Goal: Task Accomplishment & Management: Use online tool/utility

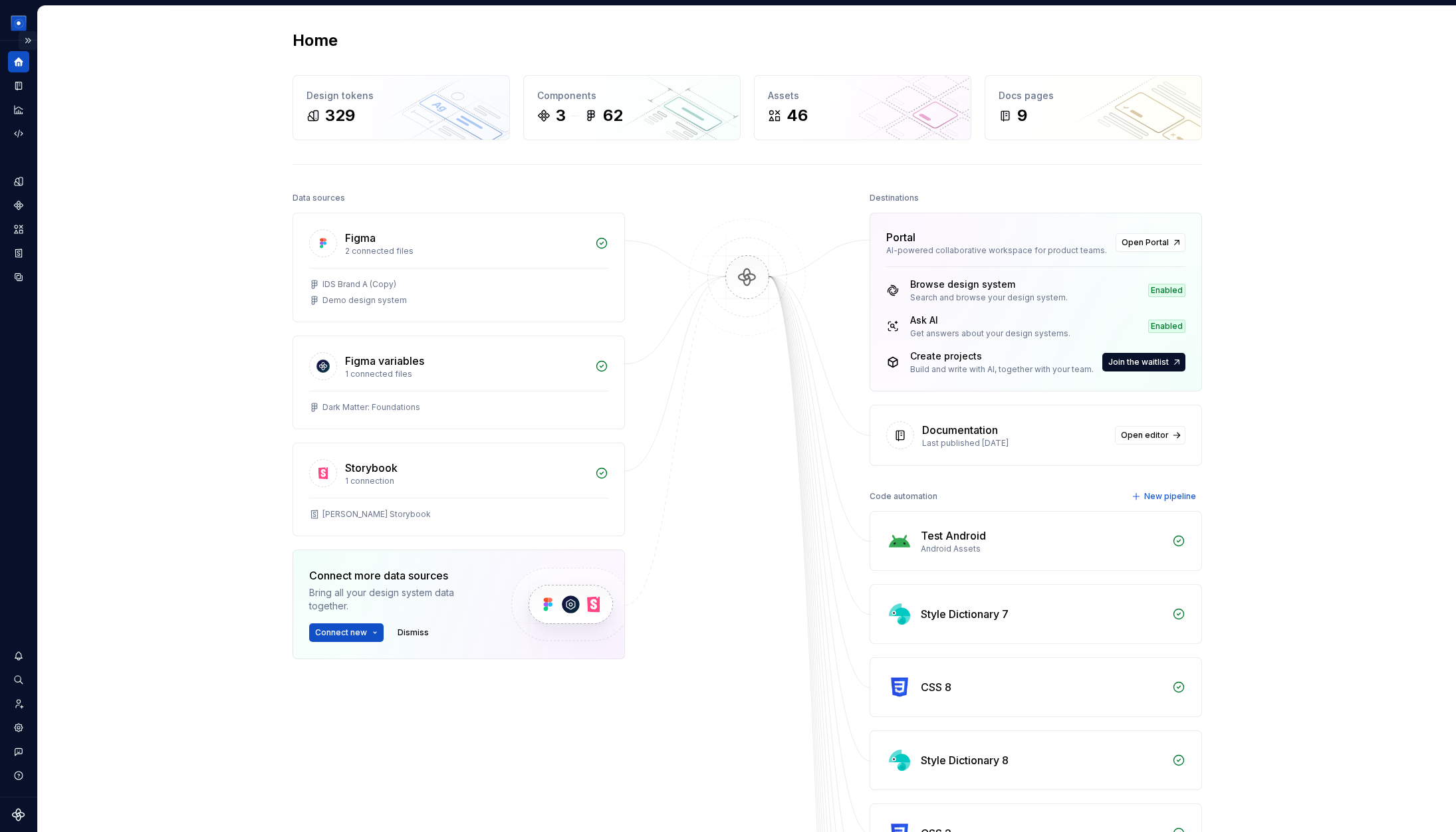
click at [25, 39] on button "Expand sidebar" at bounding box center [27, 40] width 18 height 18
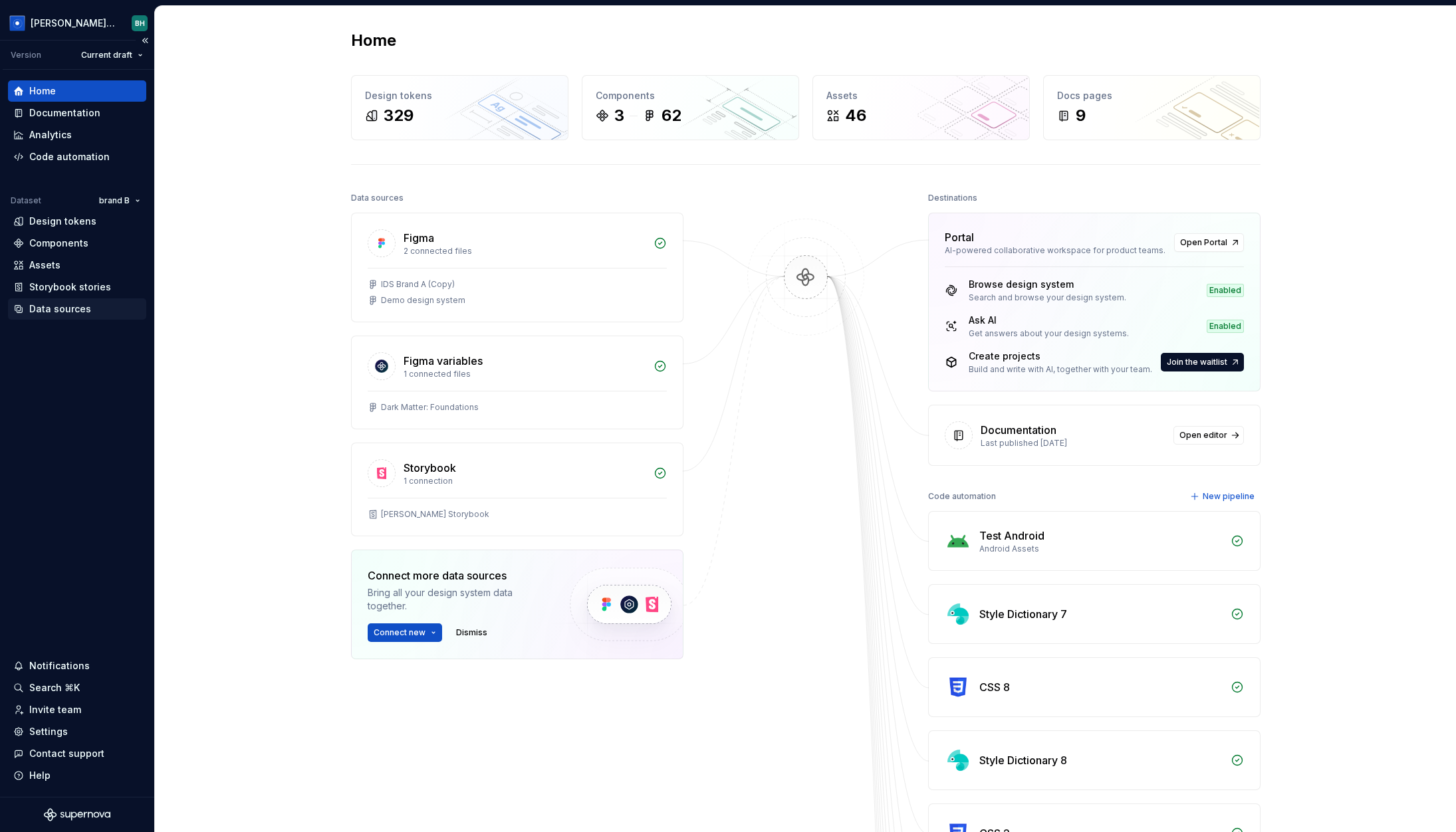
click at [74, 315] on div "Data sources" at bounding box center [60, 309] width 62 height 13
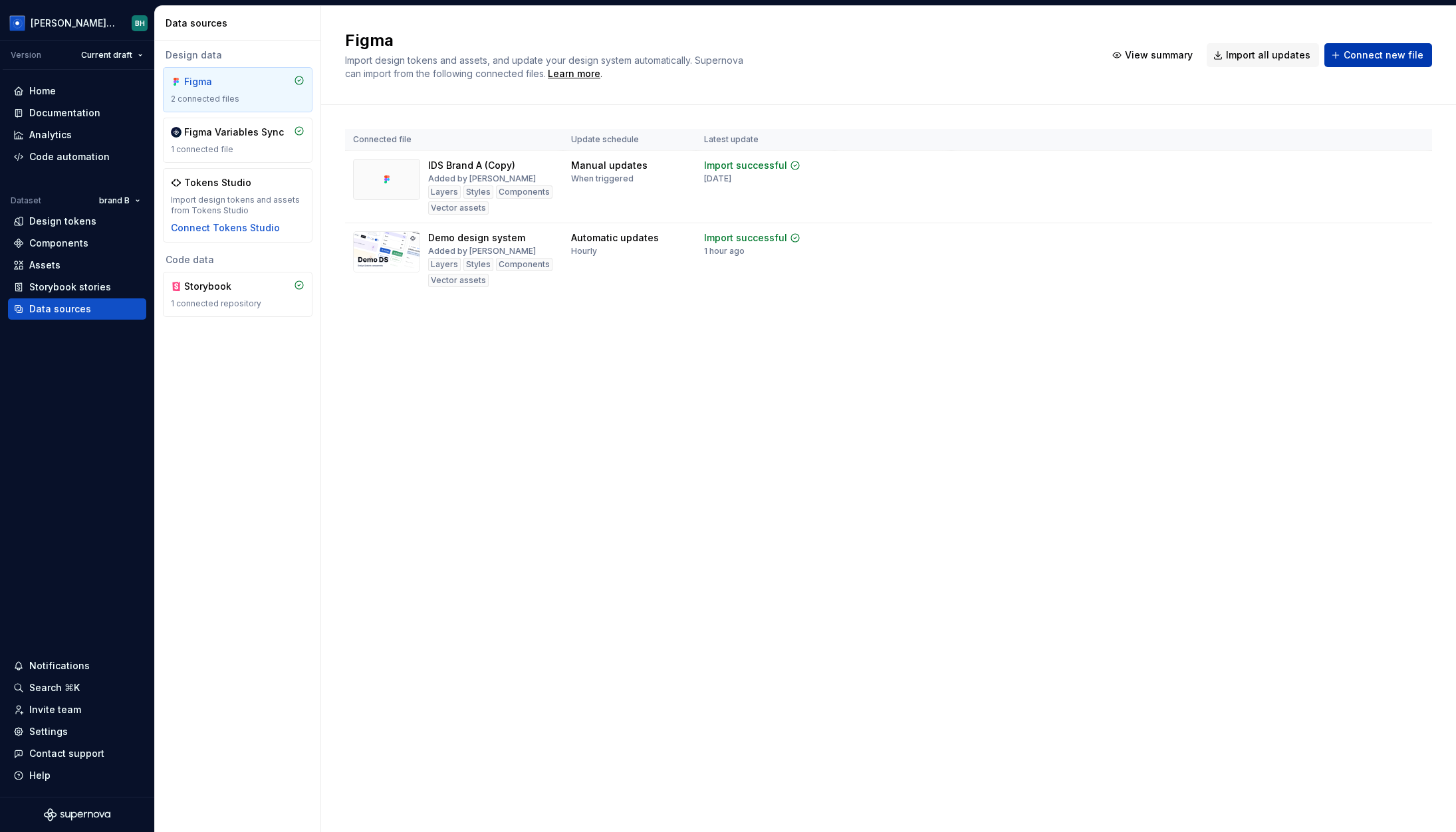
click at [1177, 55] on span "Connect new file" at bounding box center [1384, 55] width 79 height 13
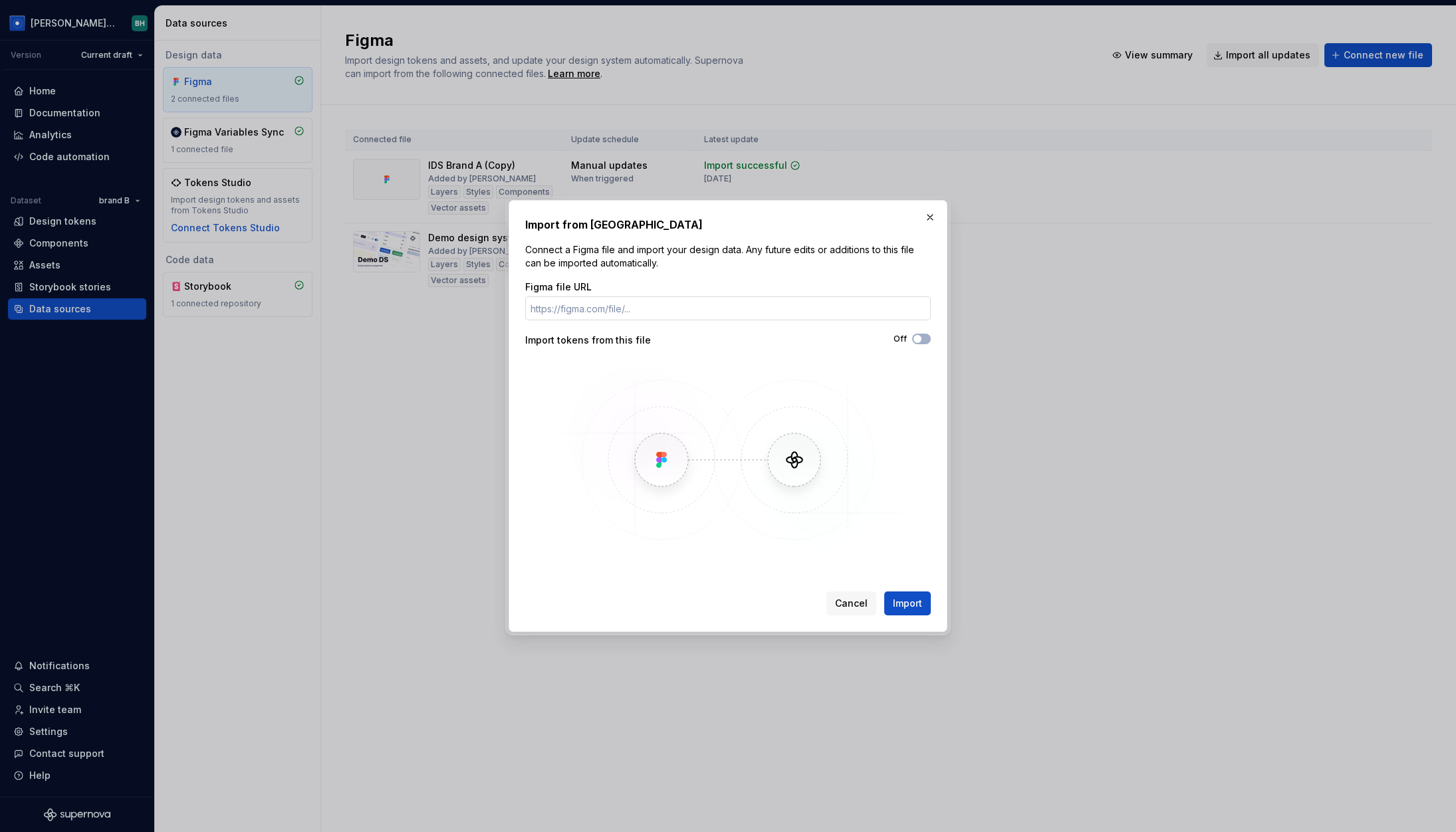
click at [805, 310] on input "Figma file URL" at bounding box center [728, 308] width 406 height 24
click at [922, 341] on icon "button" at bounding box center [917, 339] width 10 height 8
drag, startPoint x: 935, startPoint y: 218, endPoint x: 959, endPoint y: 214, distance: 24.3
click at [935, 218] on button "button" at bounding box center [929, 217] width 18 height 18
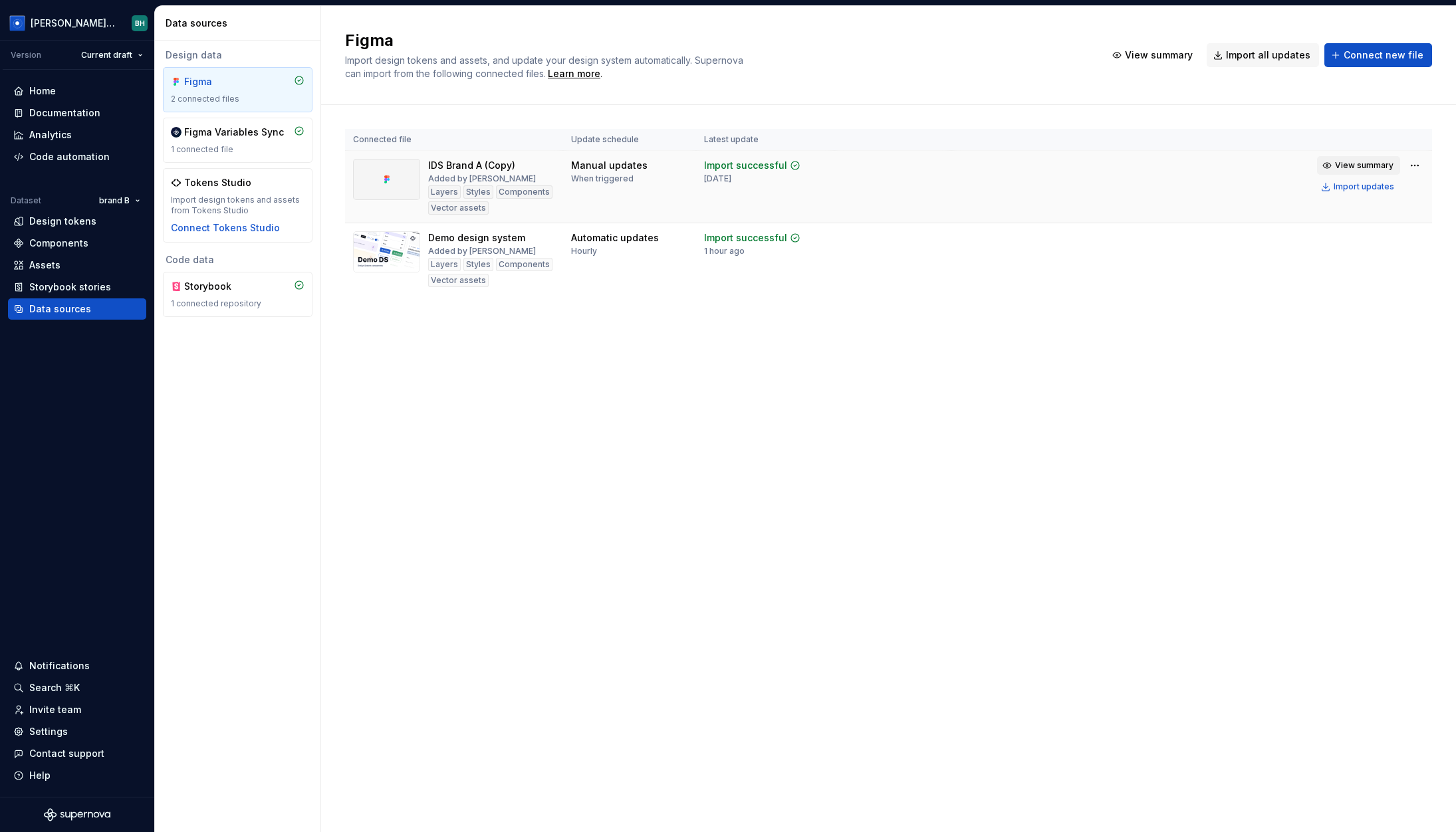
click at [1177, 169] on span "View summary" at bounding box center [1365, 165] width 59 height 10
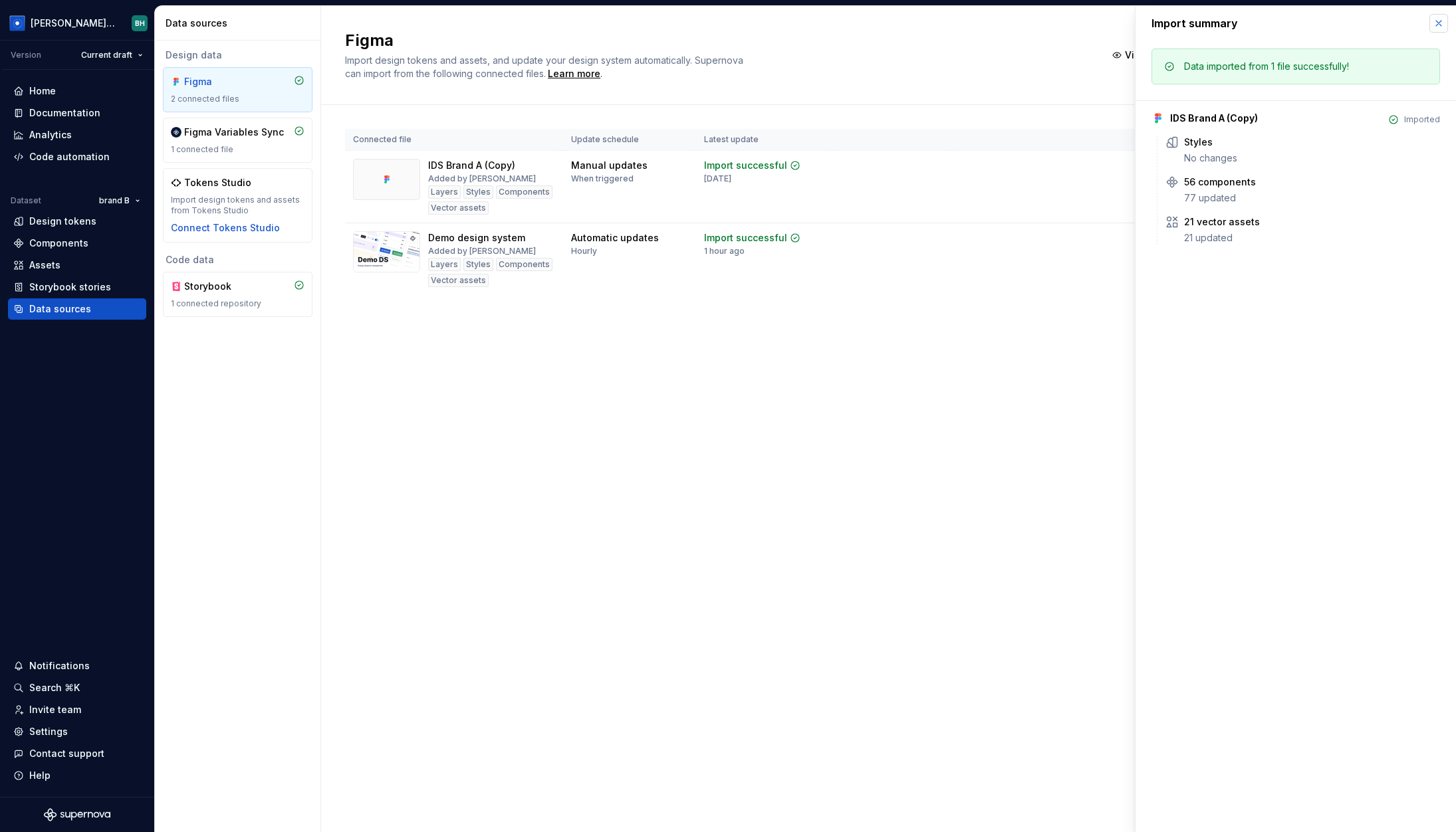
click at [1177, 21] on button "button" at bounding box center [1439, 23] width 18 height 18
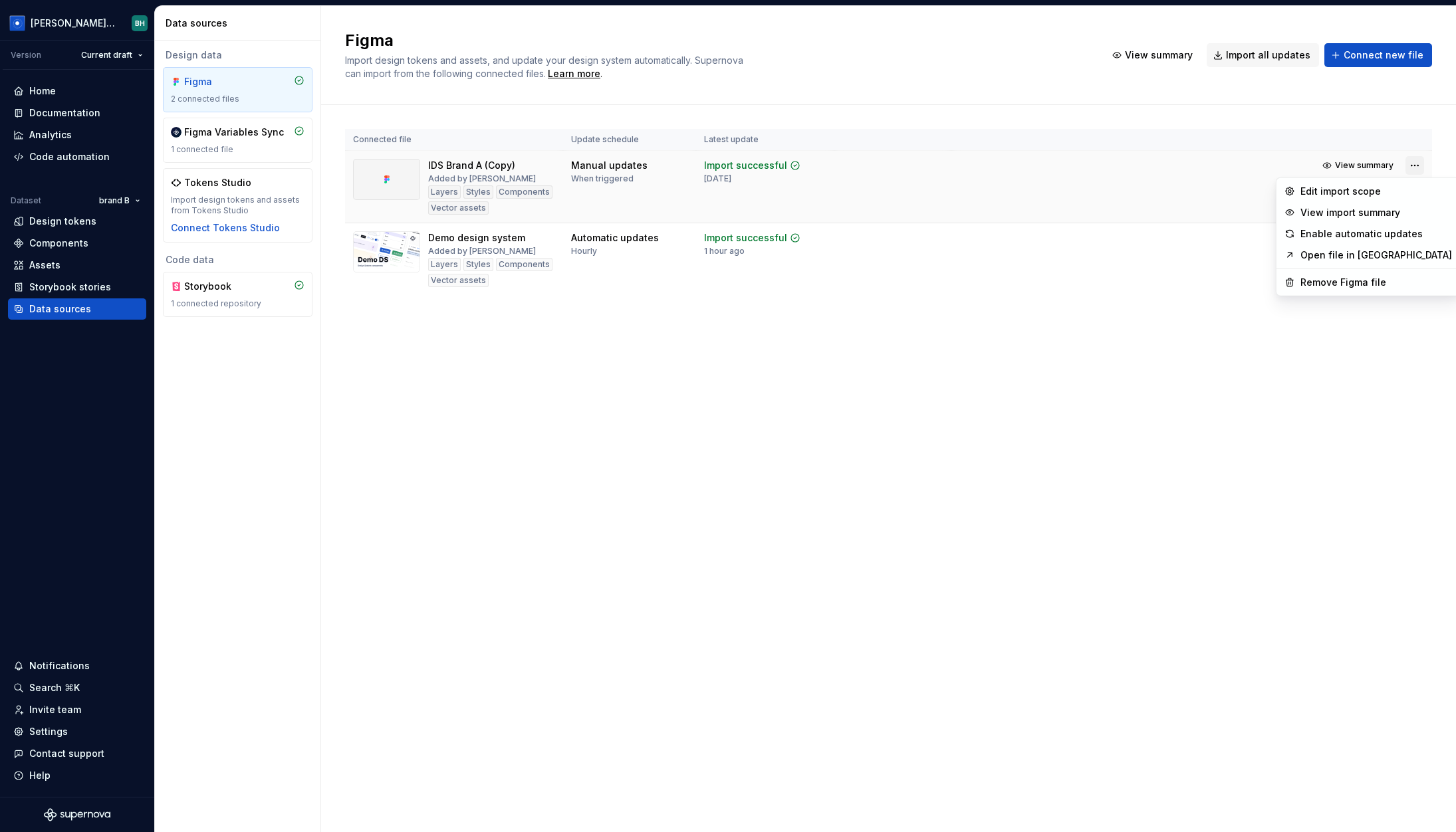
click at [1177, 167] on html "[PERSON_NAME] Design System BH Version Current draft Home Documentation Analyti…" at bounding box center [728, 416] width 1456 height 832
click at [1177, 186] on div "Edit import scope" at bounding box center [1376, 192] width 152 height 13
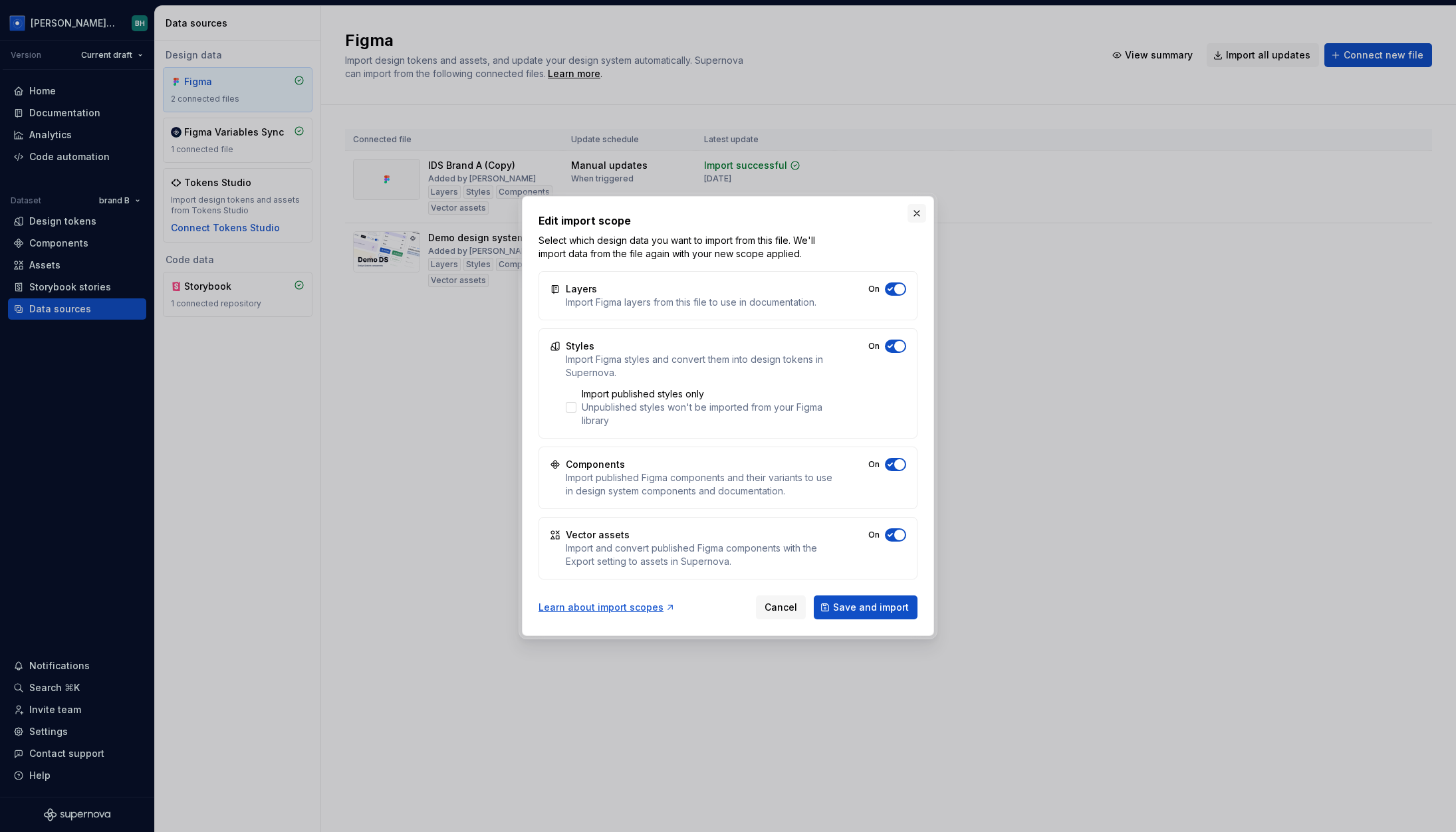
click at [917, 208] on button "button" at bounding box center [917, 213] width 18 height 18
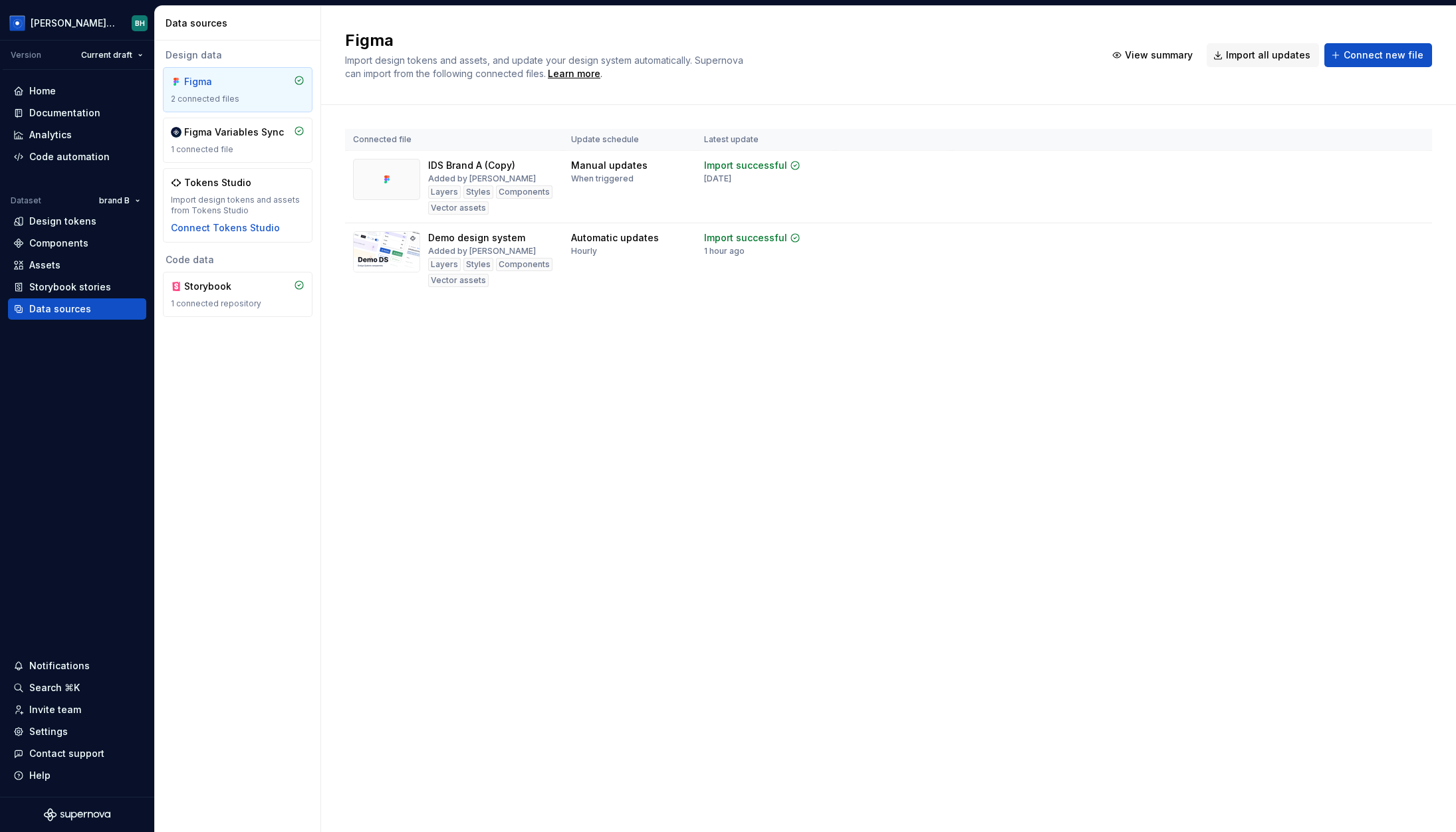
click at [121, 198] on html "[PERSON_NAME] Design System BH Version Current draft Home Documentation Analyti…" at bounding box center [728, 416] width 1456 height 832
click at [438, 369] on html "[PERSON_NAME] Design System BH Version Current draft Home Documentation Analyti…" at bounding box center [728, 416] width 1456 height 832
click at [437, 362] on div "Figma Import design tokens and assets, and update your design system automatica…" at bounding box center [888, 419] width 1135 height 826
click at [83, 153] on div "Code automation" at bounding box center [69, 156] width 80 height 13
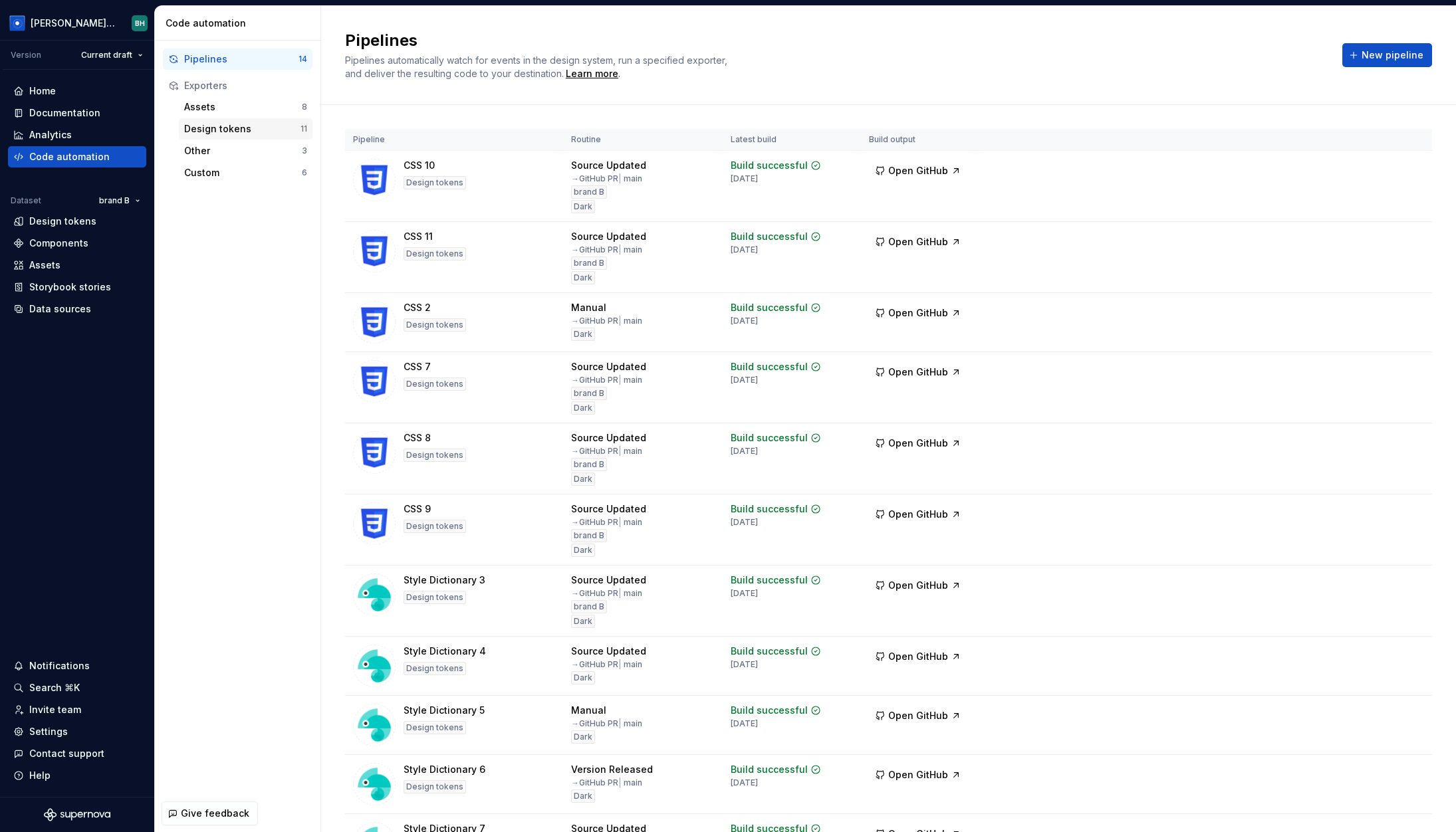
click at [268, 121] on div "Design tokens 11" at bounding box center [245, 129] width 133 height 21
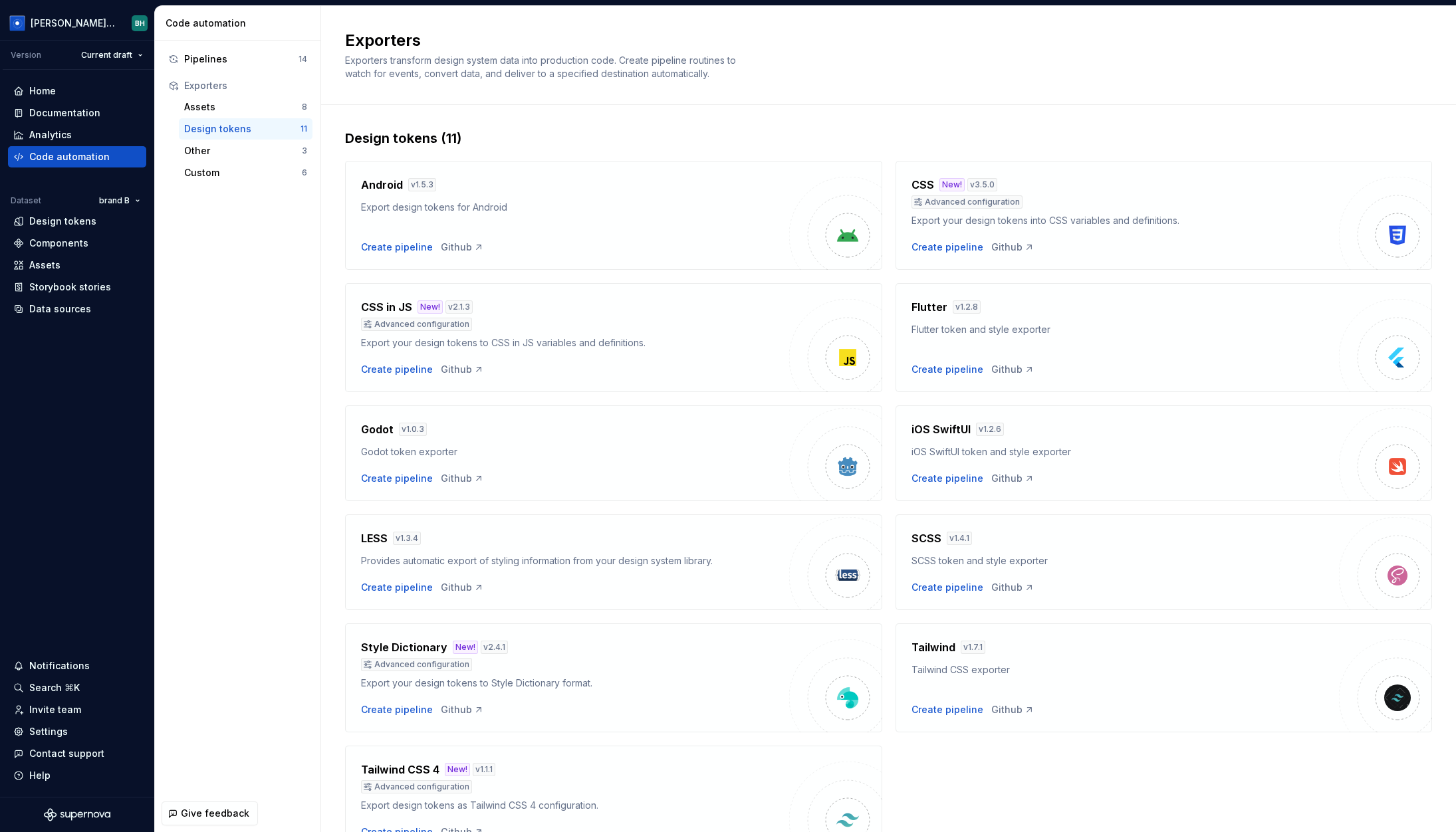
scroll to position [73, 0]
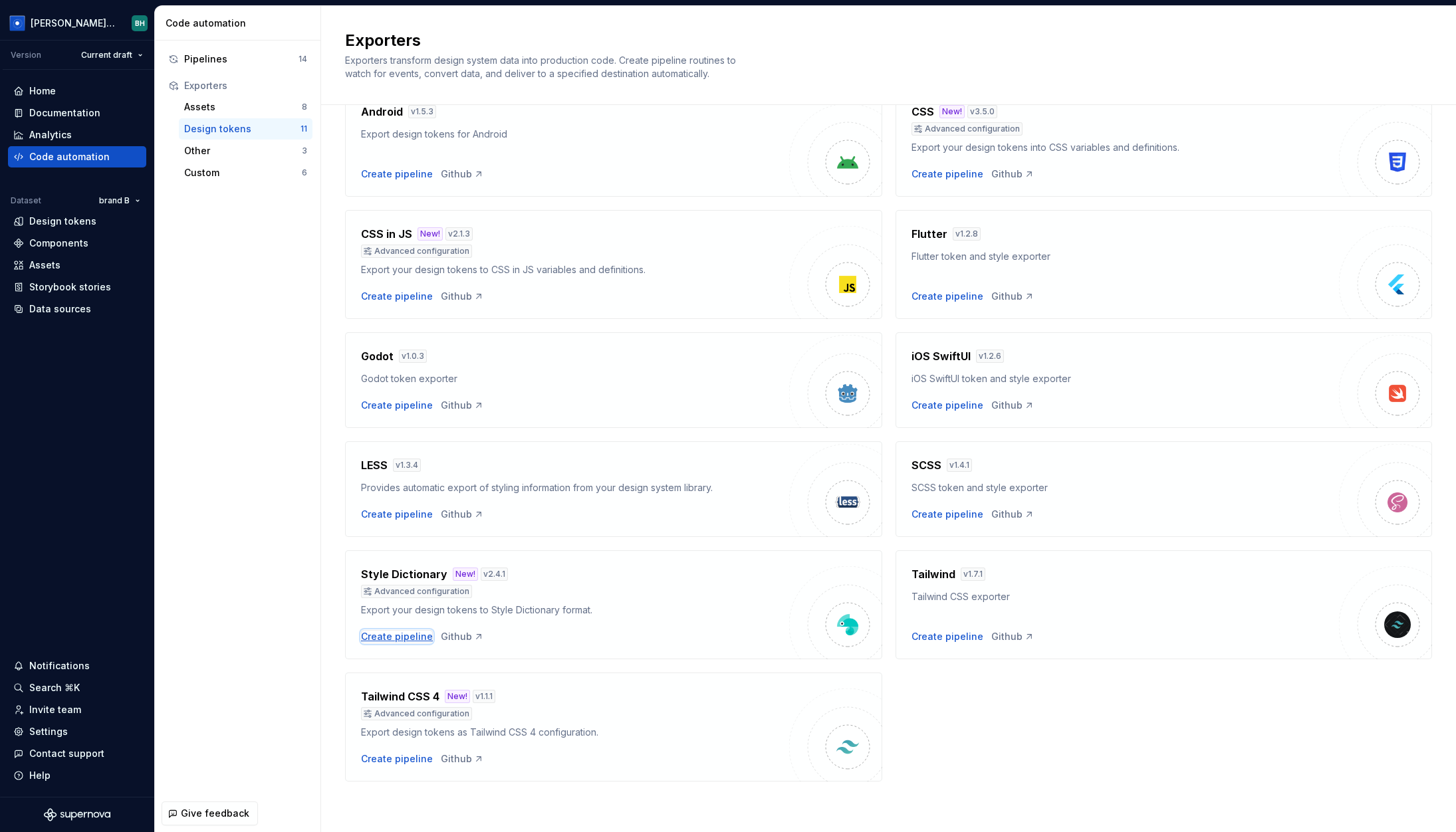
click at [407, 637] on div "Create pipeline" at bounding box center [397, 637] width 71 height 13
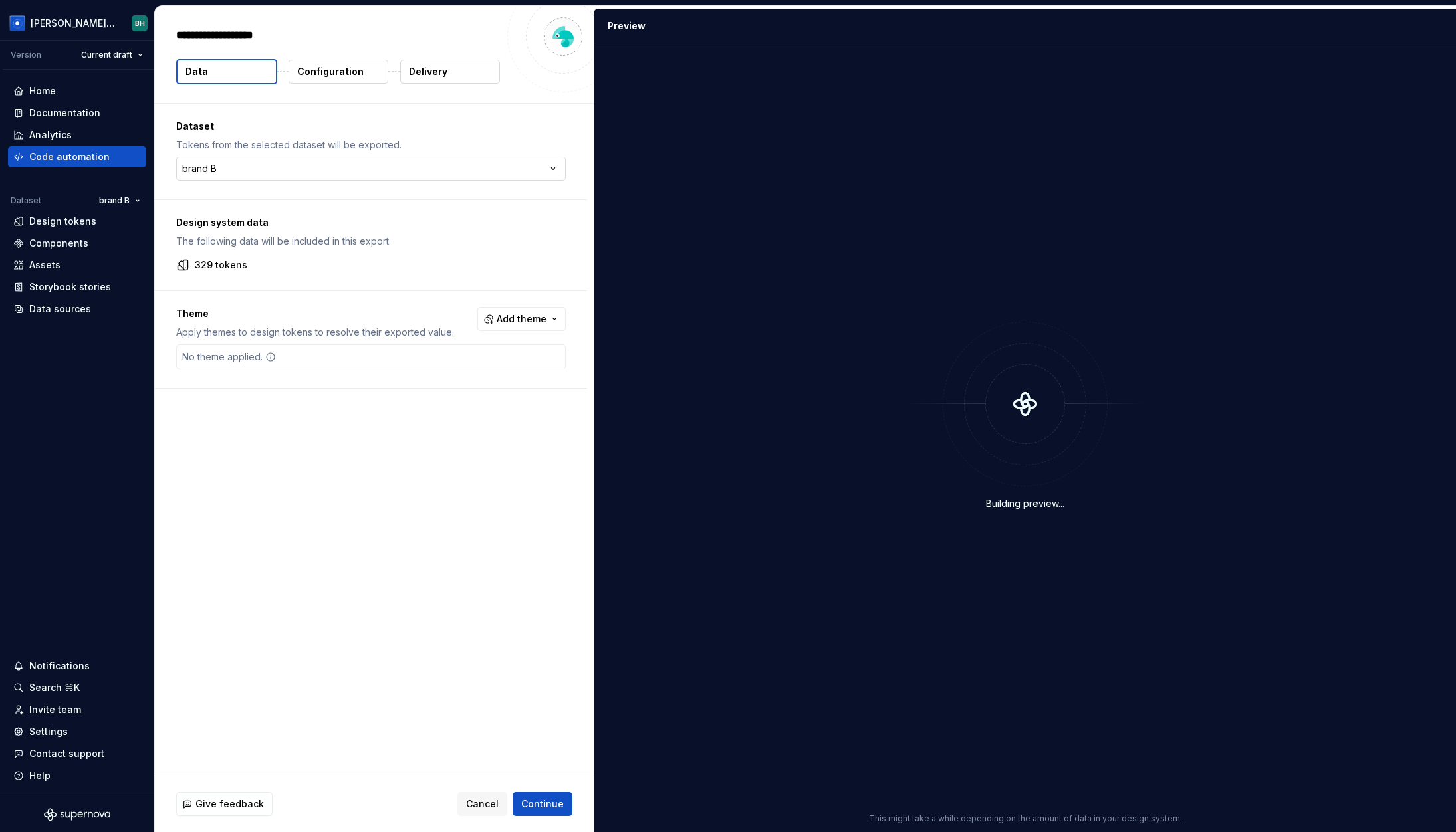
type textarea "*"
click at [264, 172] on html "**********" at bounding box center [728, 416] width 1456 height 832
drag, startPoint x: 509, startPoint y: 451, endPoint x: 528, endPoint y: 323, distance: 129.4
click at [508, 449] on html "[PERSON_NAME] Design System BH Version Current draft Home Documentation Analyti…" at bounding box center [728, 416] width 1456 height 832
click at [527, 313] on span "Add theme" at bounding box center [521, 318] width 50 height 13
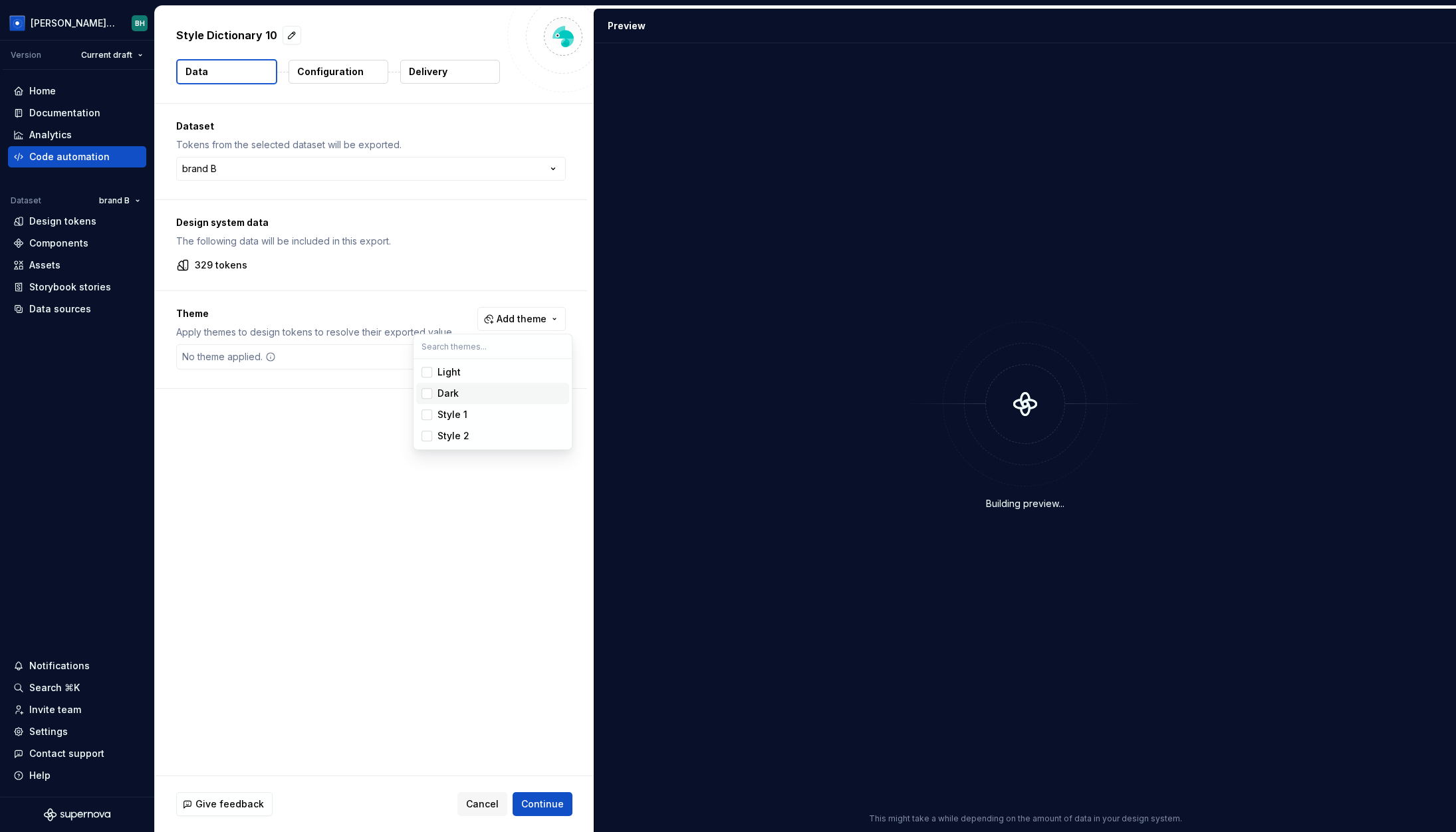
click at [426, 395] on div "Suggestions" at bounding box center [427, 393] width 10 height 10
drag, startPoint x: 386, startPoint y: 584, endPoint x: 512, endPoint y: 413, distance: 212.4
click at [386, 584] on html "[PERSON_NAME] Design System BH Version Current draft Home Documentation Analyti…" at bounding box center [728, 416] width 1456 height 832
click at [516, 317] on span "Add theme" at bounding box center [521, 318] width 50 height 13
click at [480, 607] on html "[PERSON_NAME] Design System BH Version Current draft Home Documentation Analyti…" at bounding box center [728, 416] width 1456 height 832
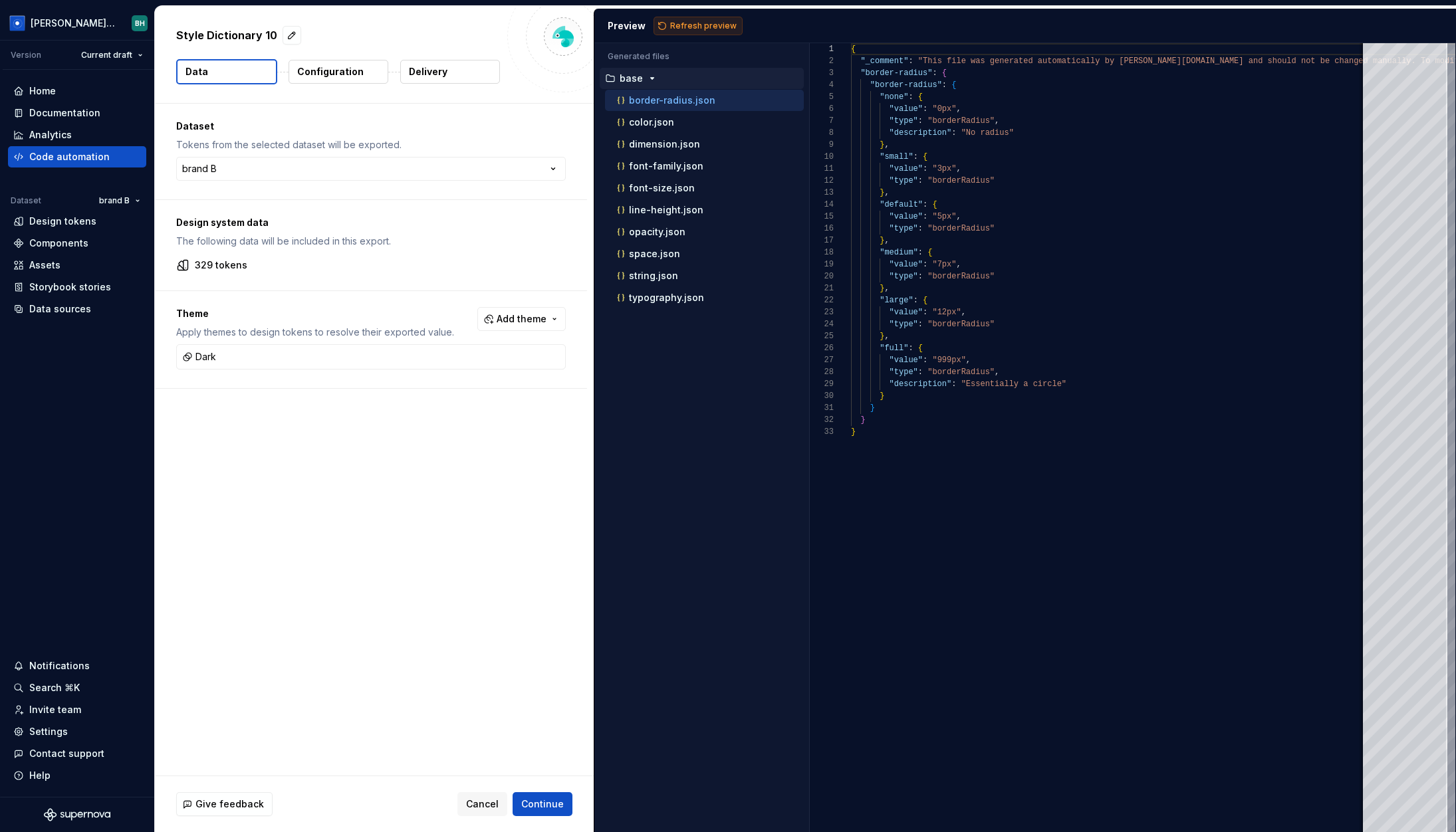
click at [681, 26] on span "Refresh preview" at bounding box center [704, 25] width 67 height 10
click at [659, 320] on p "darkD38a" at bounding box center [642, 319] width 45 height 10
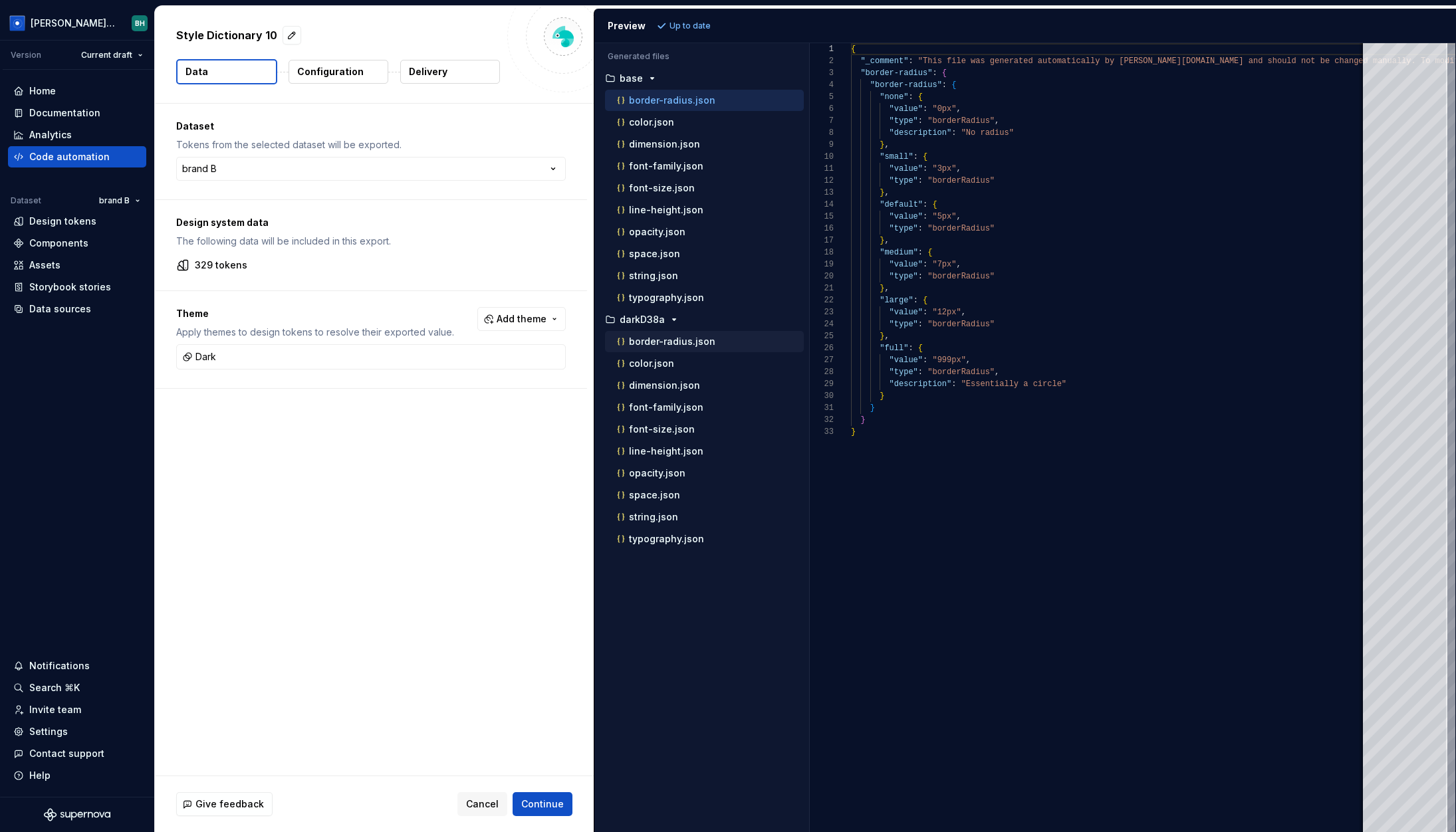
click at [678, 346] on p "border-radius.json" at bounding box center [672, 341] width 87 height 10
click at [334, 75] on p "Configuration" at bounding box center [330, 71] width 67 height 13
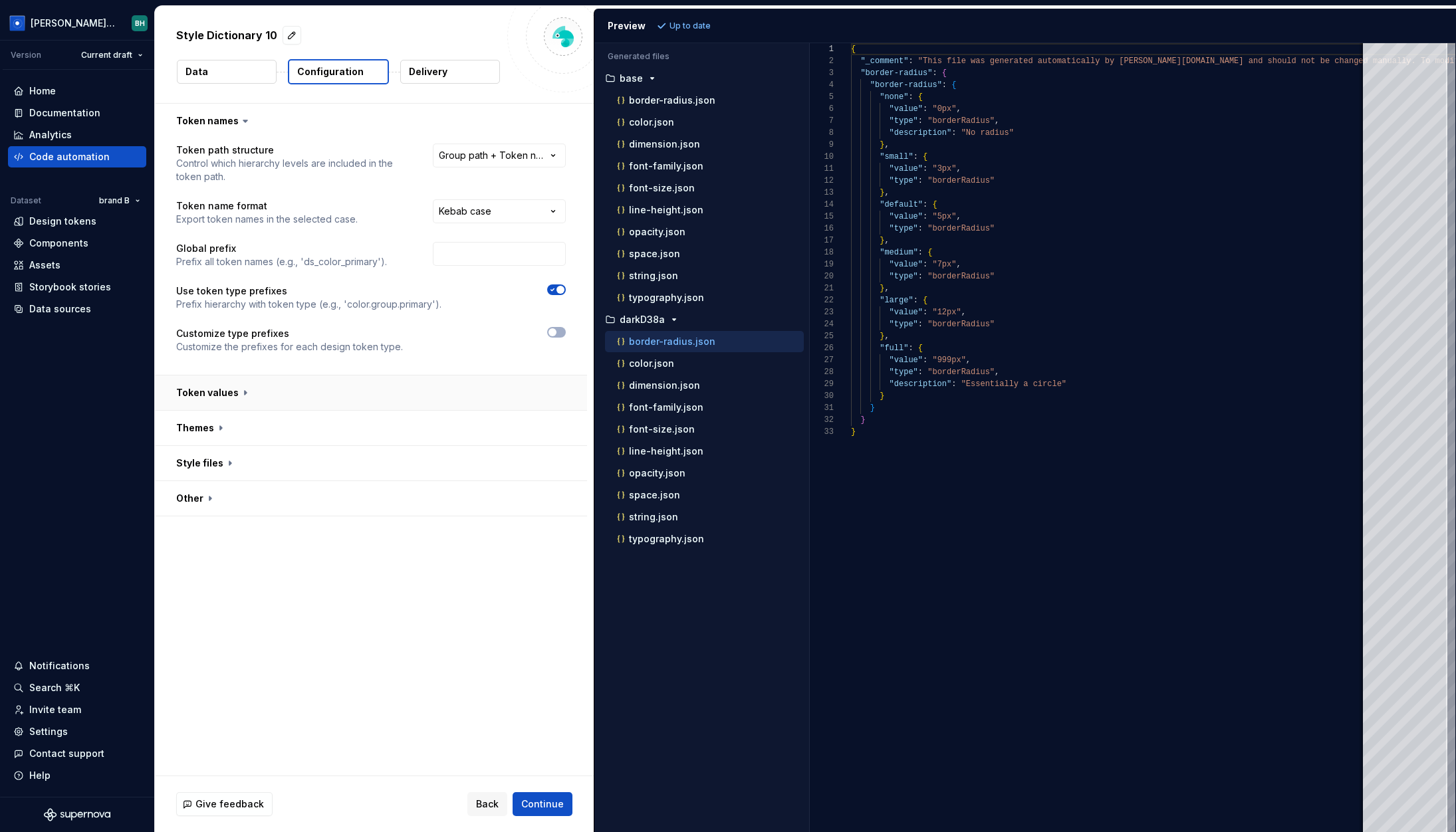
click at [256, 390] on button "button" at bounding box center [371, 393] width 432 height 35
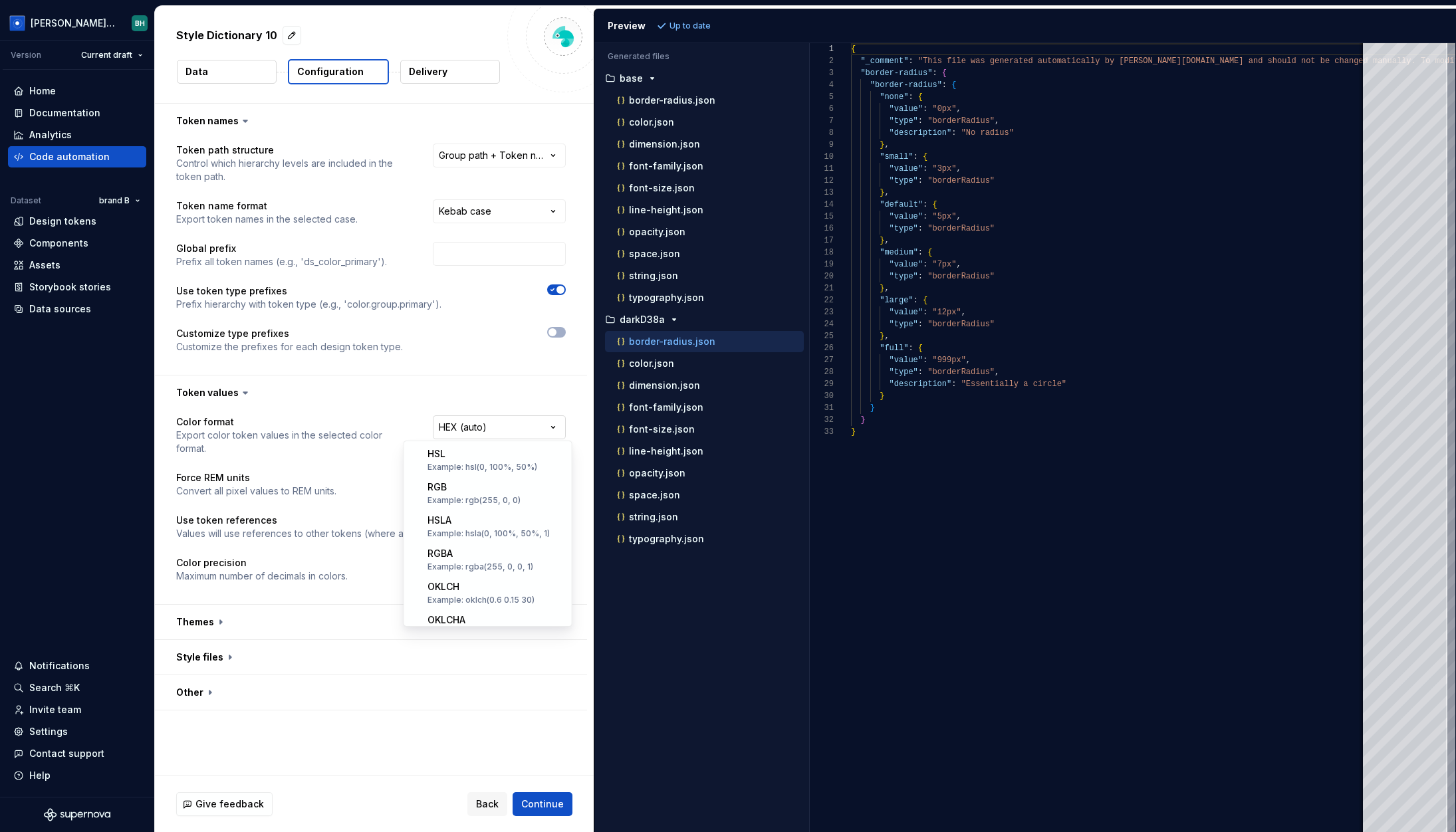
click at [496, 429] on html "**********" at bounding box center [728, 416] width 1456 height 832
click at [413, 377] on html "**********" at bounding box center [728, 416] width 1456 height 832
click at [448, 74] on button "Delivery" at bounding box center [450, 71] width 100 height 24
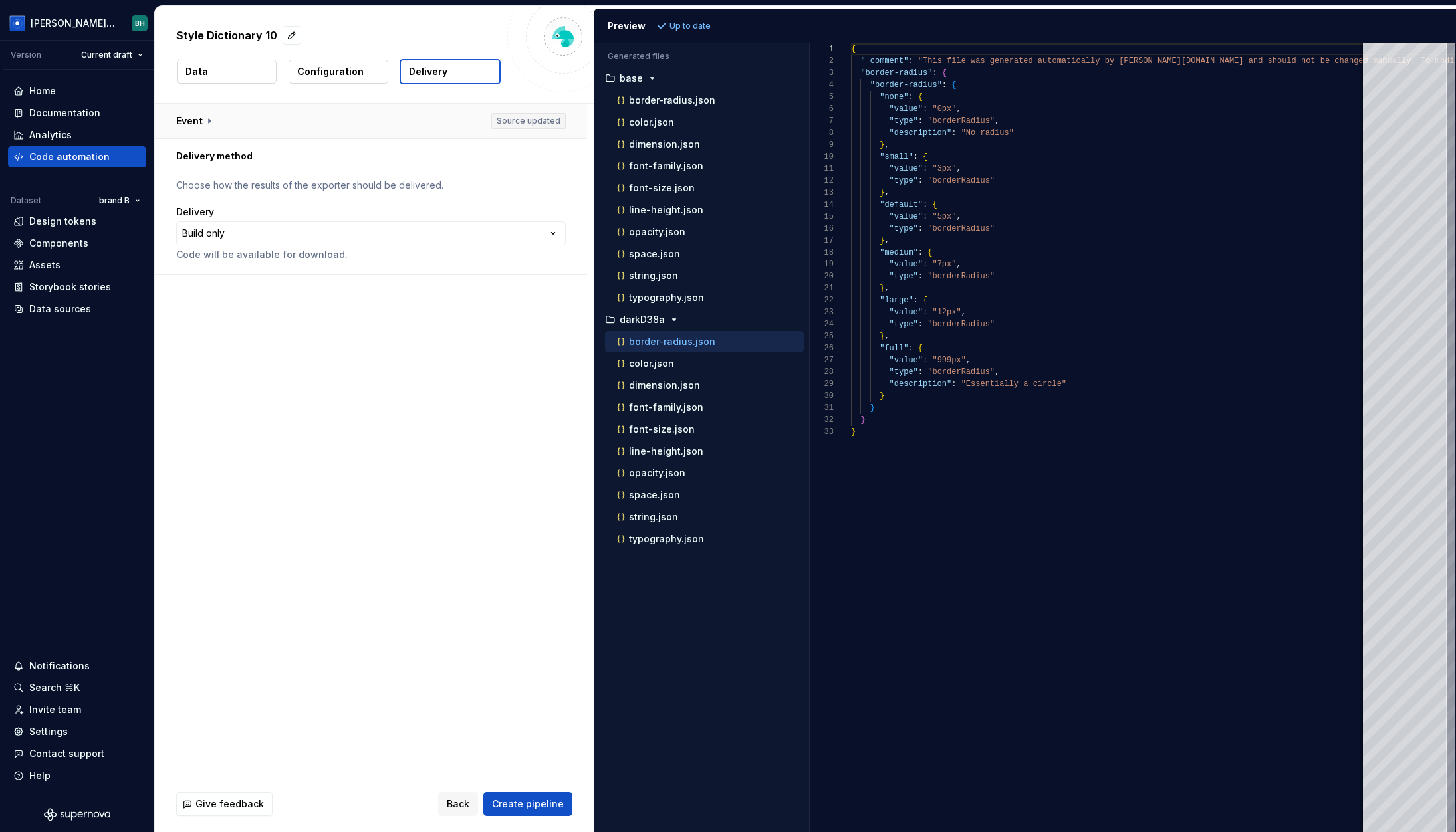
click at [221, 112] on button "button" at bounding box center [371, 121] width 432 height 35
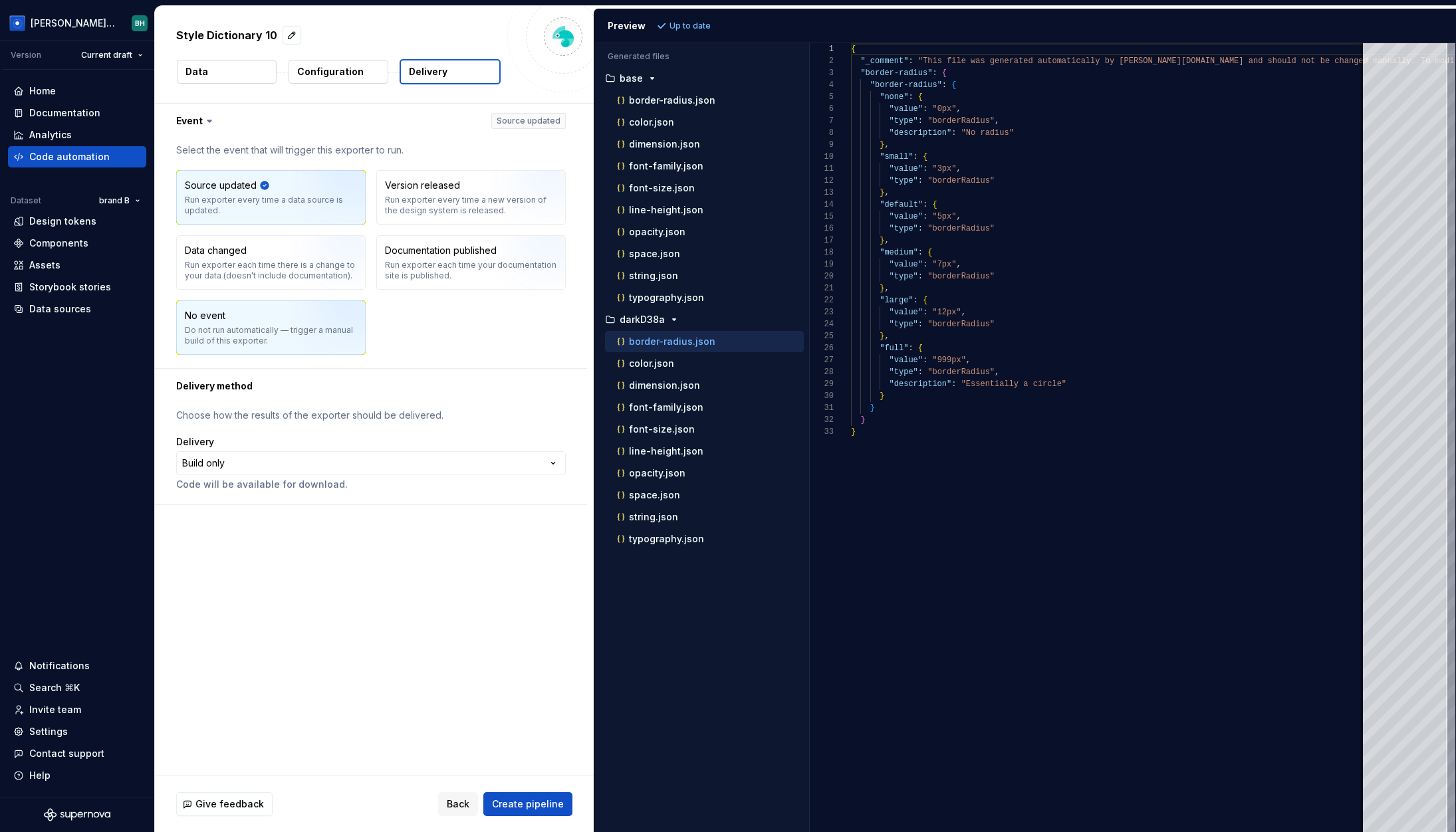
click at [293, 303] on img "button" at bounding box center [333, 332] width 85 height 89
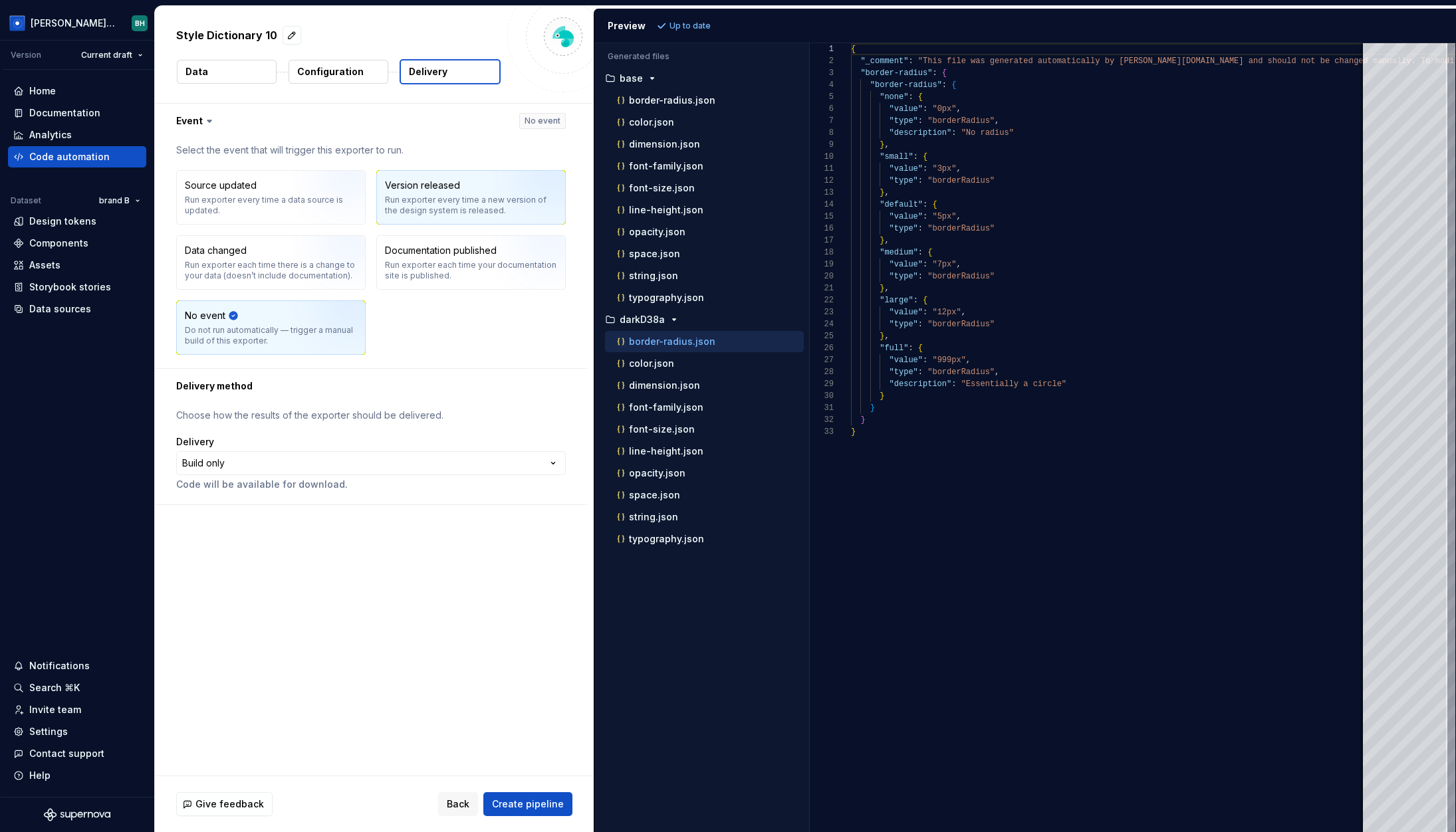
click at [485, 203] on div "Run exporter every time a new version of the design system is released." at bounding box center [471, 205] width 172 height 21
click at [284, 474] on html "**********" at bounding box center [728, 416] width 1456 height 832
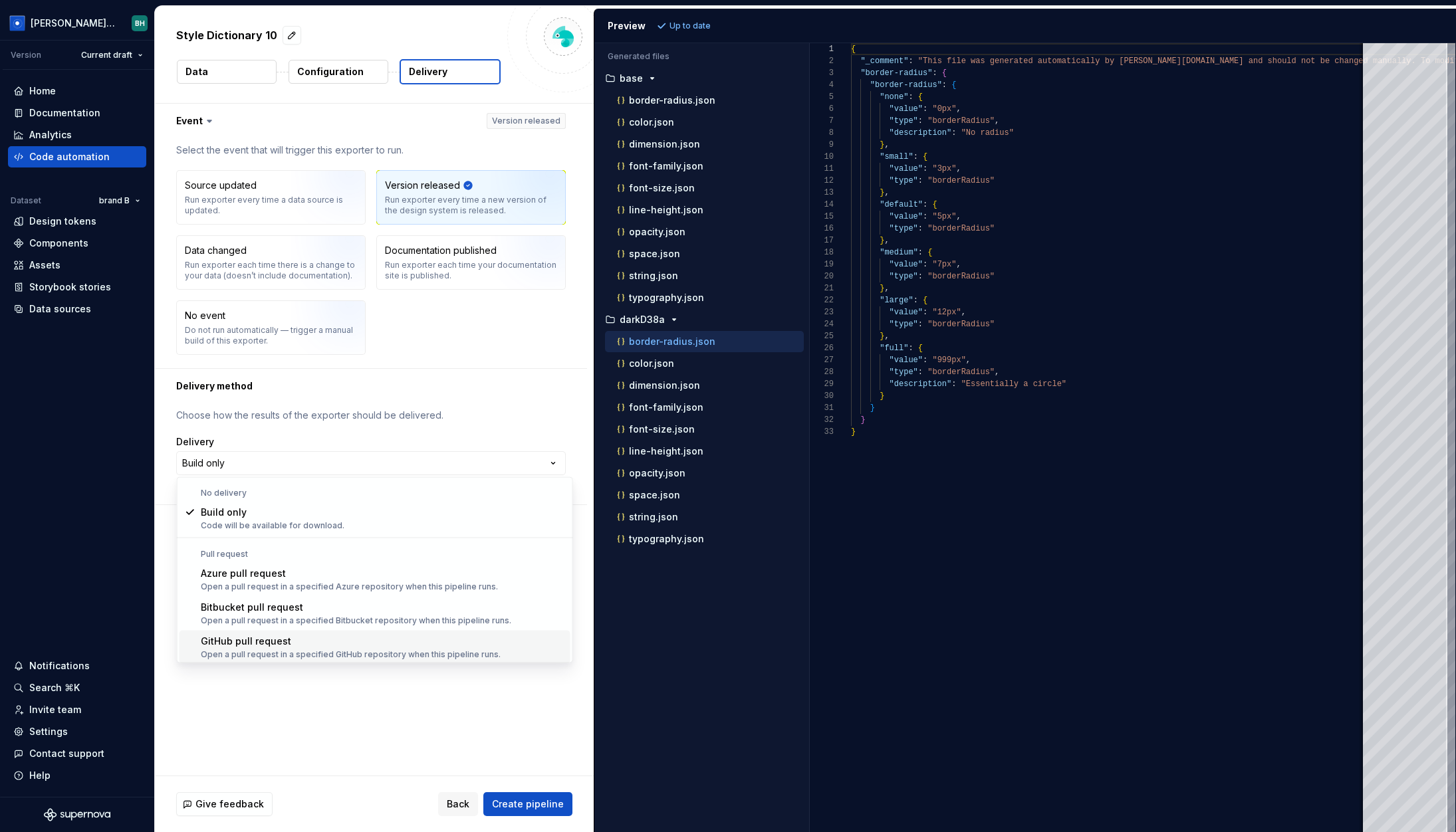
scroll to position [37, 0]
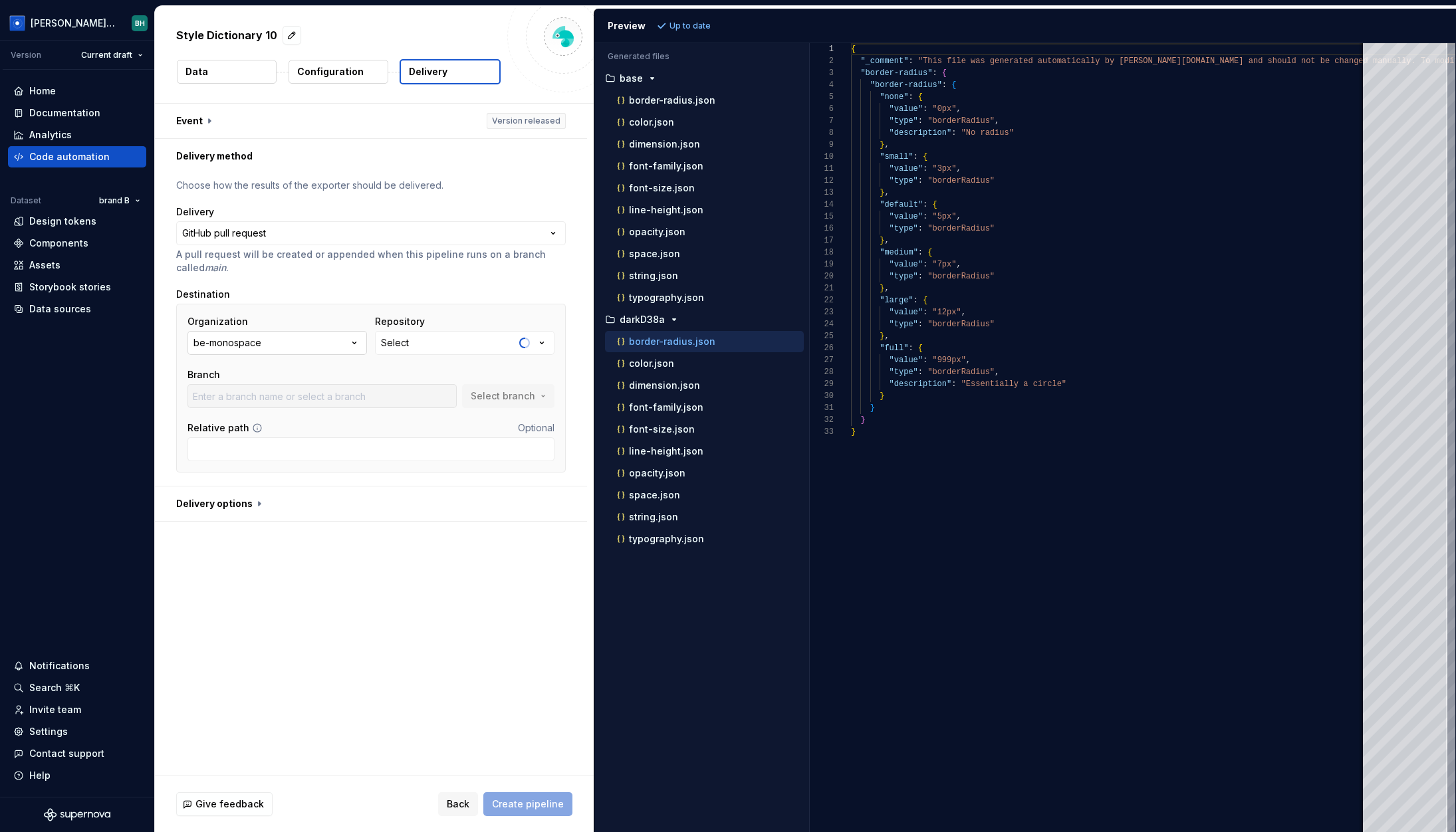
click at [299, 345] on button "be-monospace" at bounding box center [277, 343] width 180 height 24
click at [318, 421] on div "[PERSON_NAME]" at bounding box center [294, 418] width 137 height 13
click at [439, 345] on button "Select" at bounding box center [465, 343] width 180 height 24
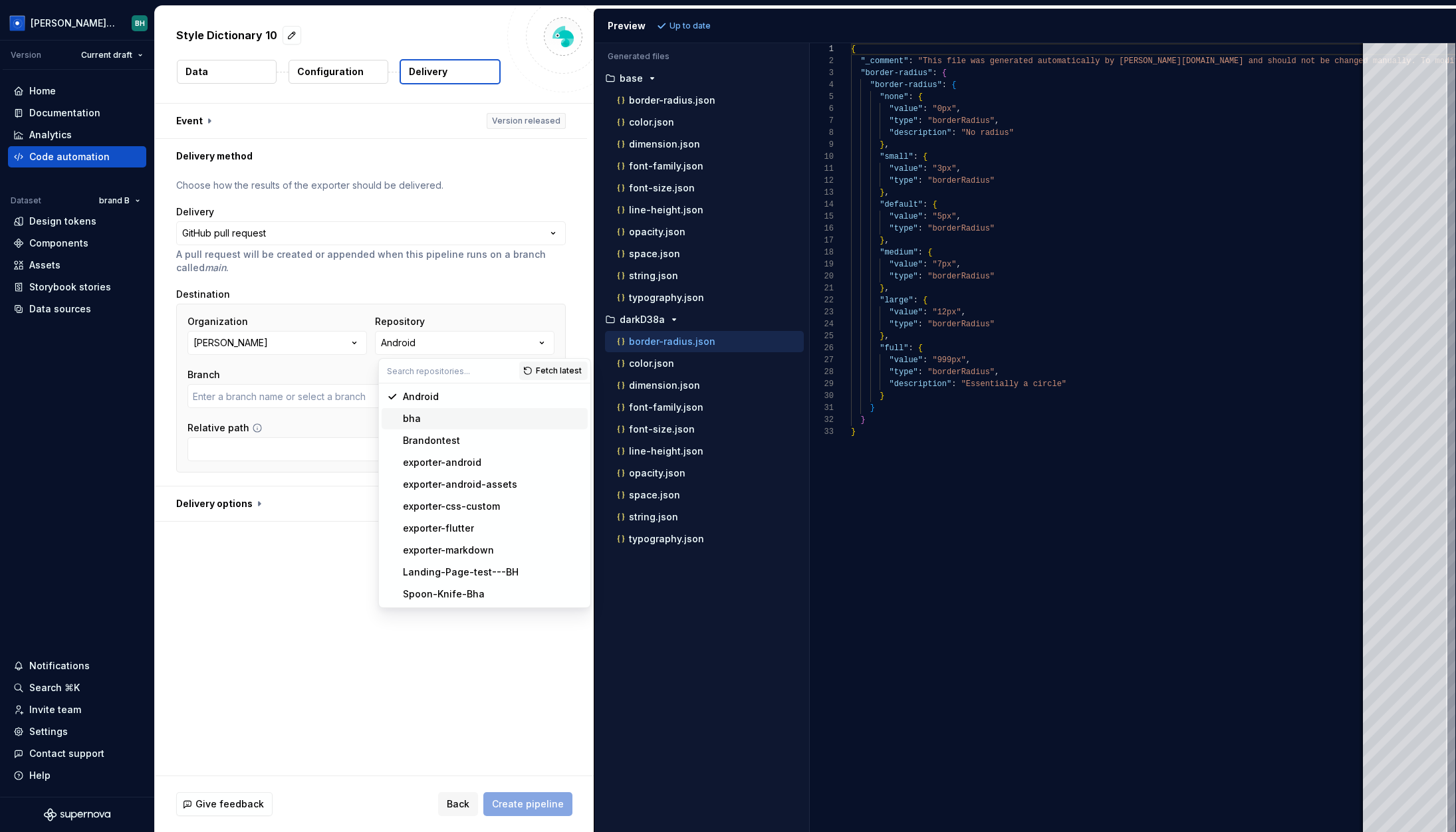
click at [451, 426] on span "bha" at bounding box center [484, 418] width 206 height 21
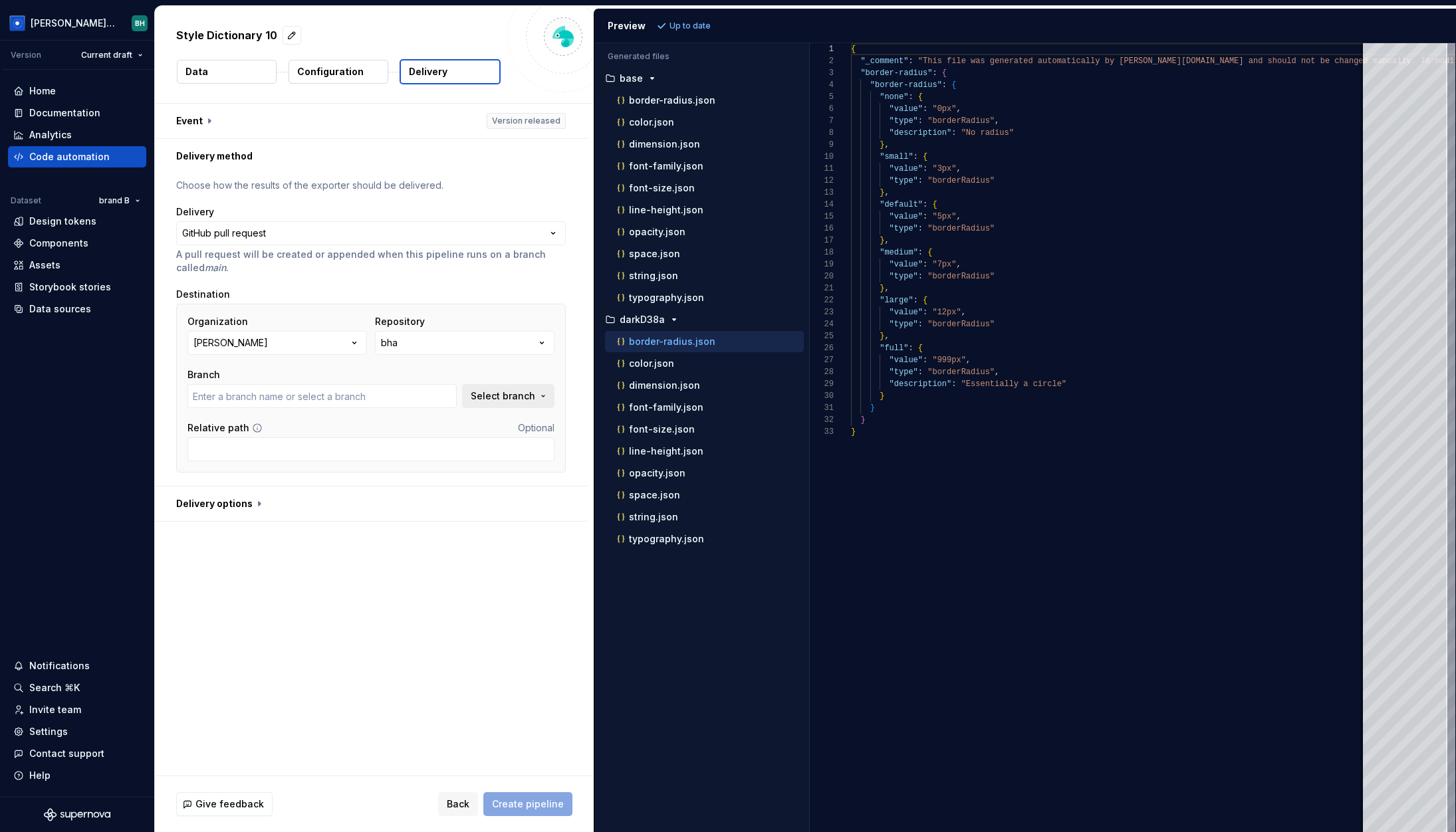
click at [527, 399] on span "Select branch" at bounding box center [503, 396] width 64 height 13
type input "main"
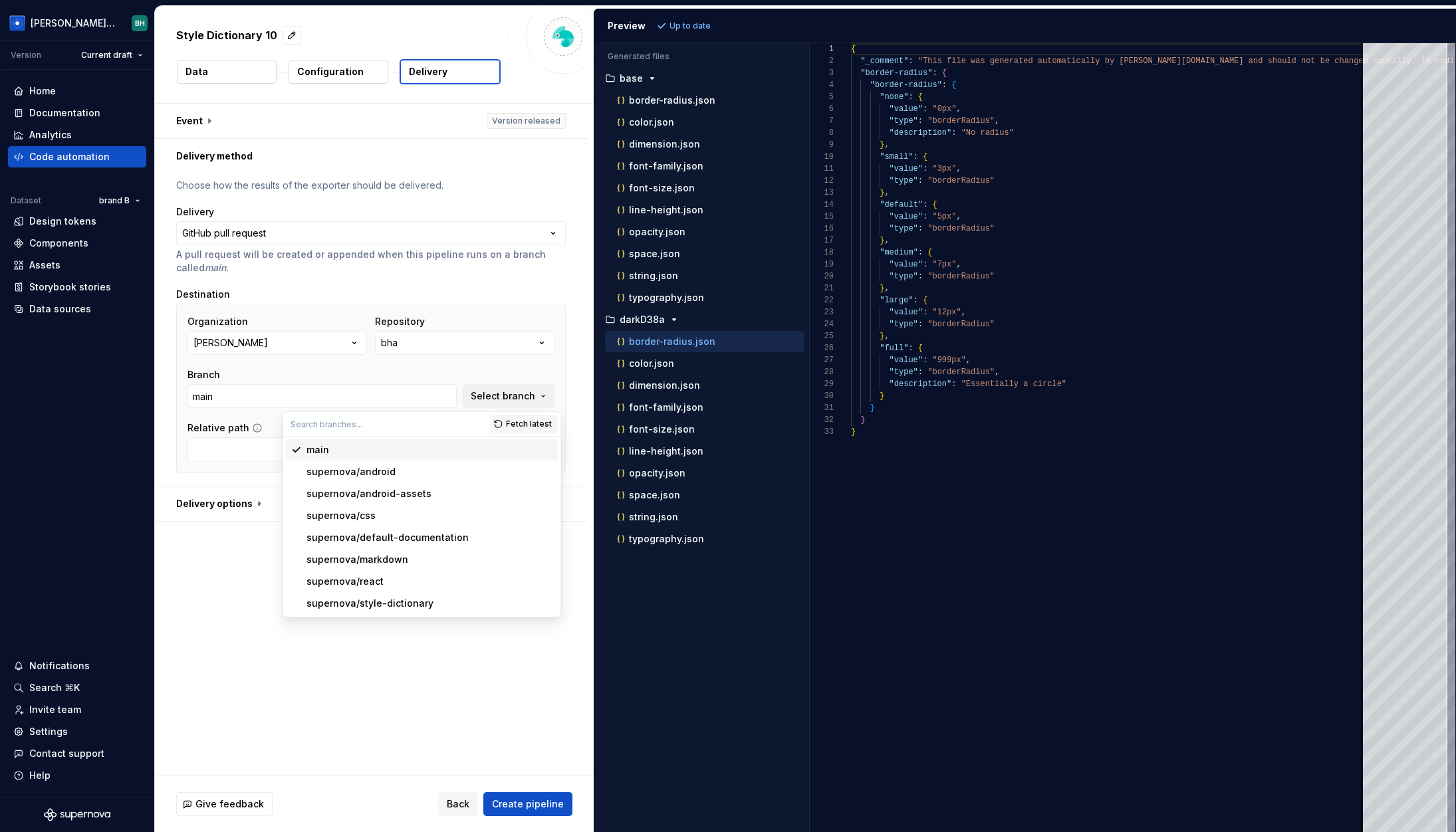
click at [401, 451] on div "main" at bounding box center [430, 449] width 246 height 13
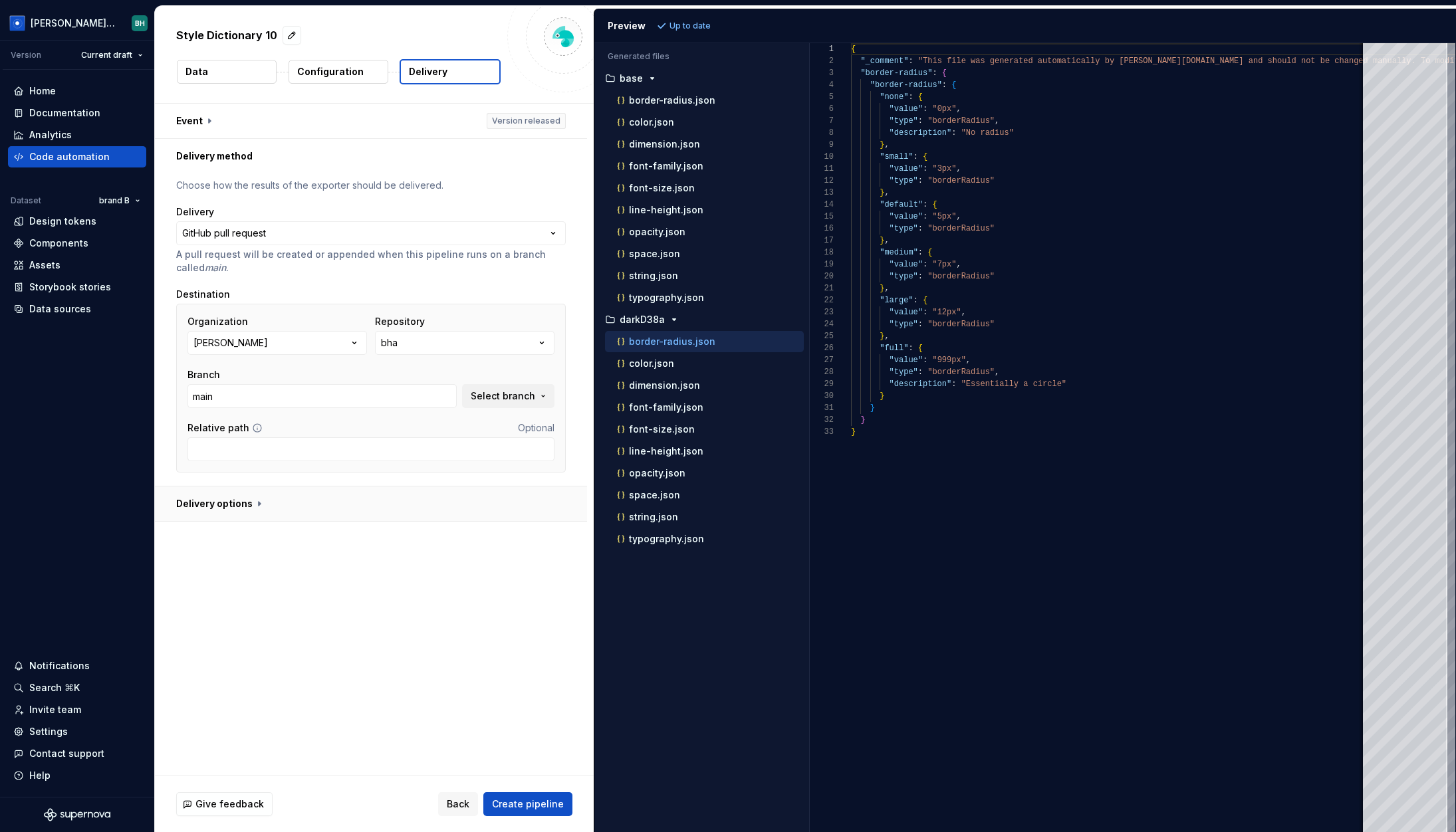
click at [249, 514] on button "button" at bounding box center [371, 504] width 432 height 35
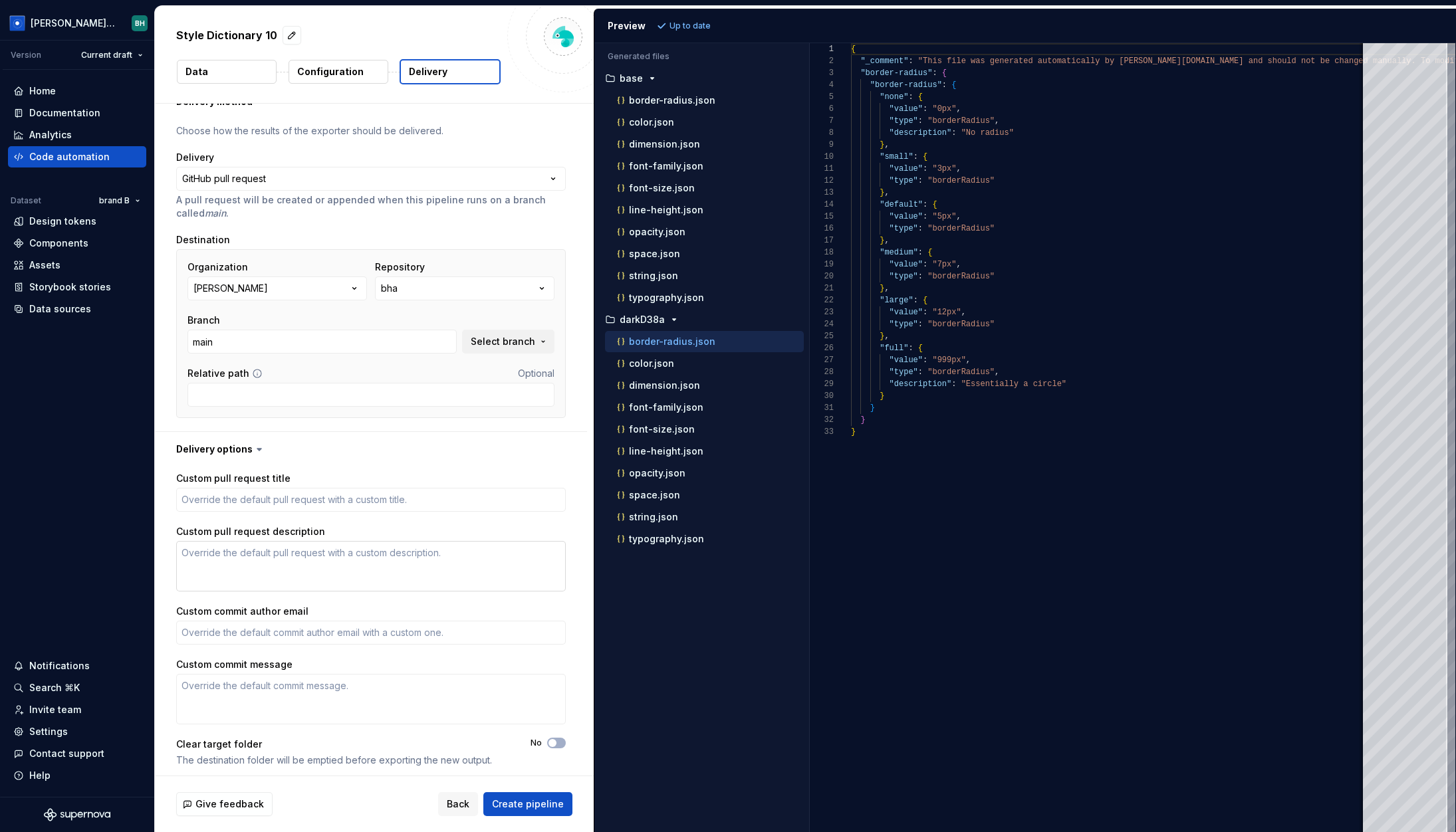
scroll to position [60, 0]
click at [533, 804] on span "Create pipeline" at bounding box center [527, 803] width 71 height 13
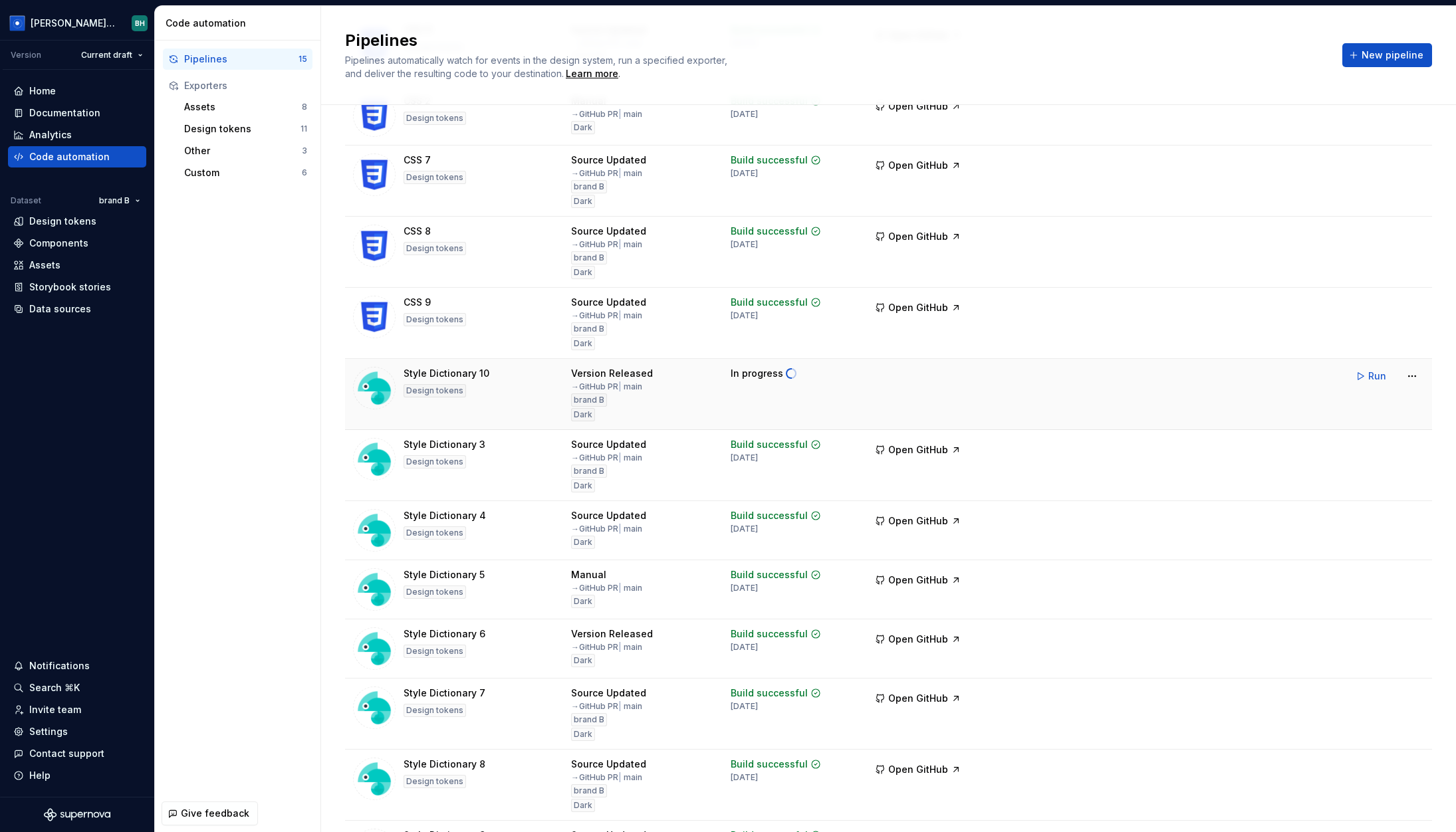
scroll to position [226, 0]
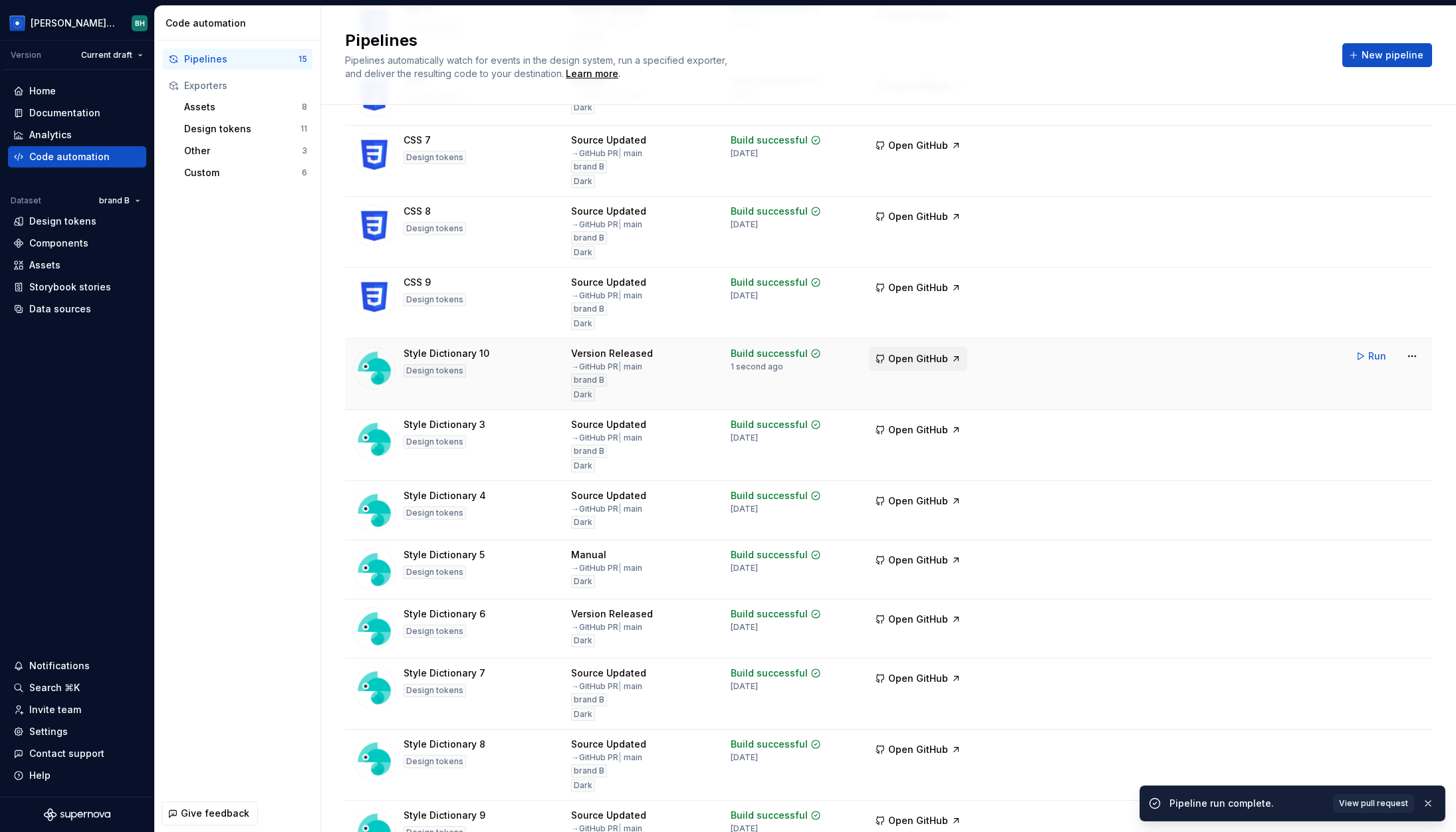
click at [914, 361] on span "Open GitHub" at bounding box center [917, 359] width 60 height 13
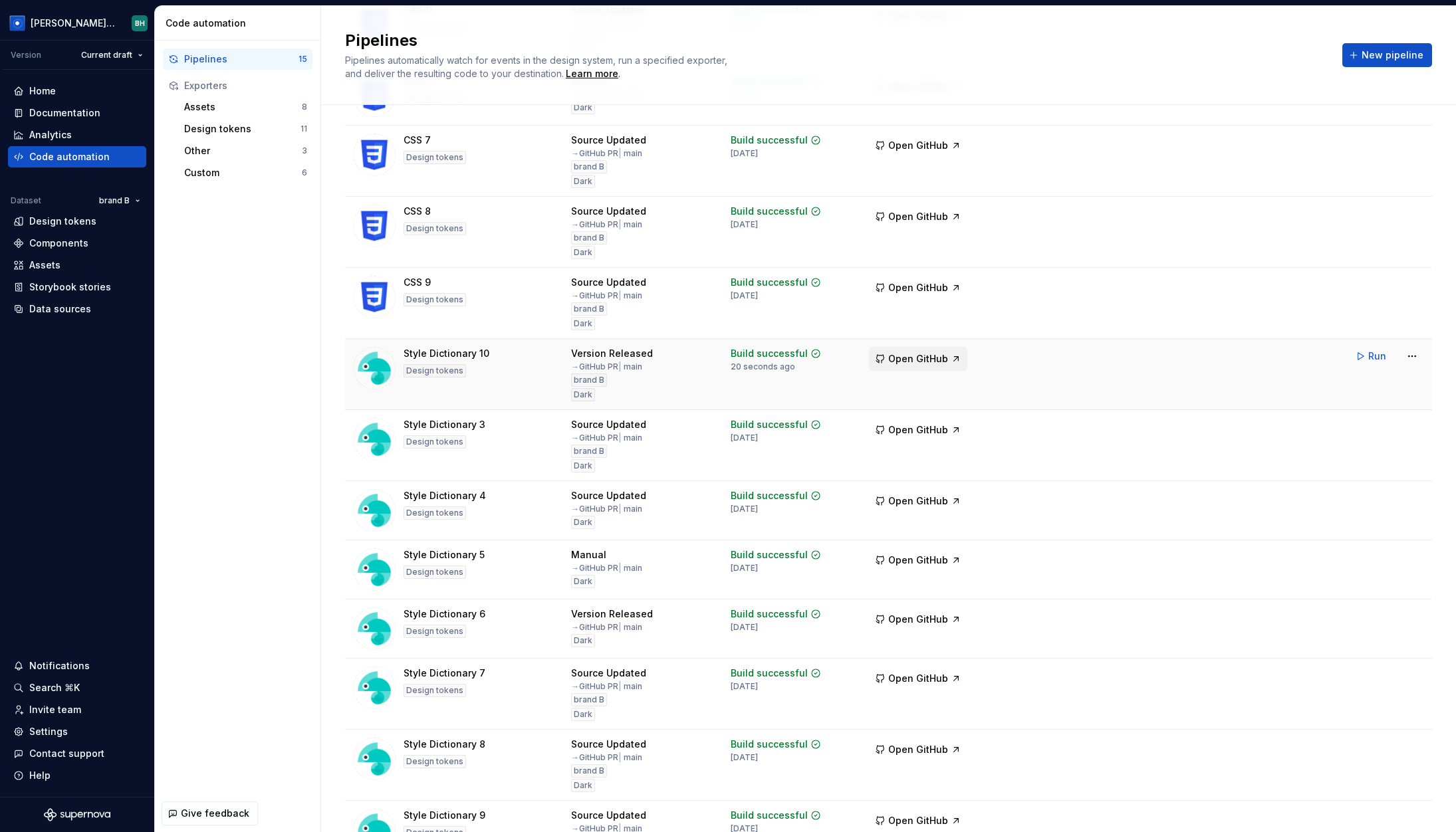
scroll to position [229, 0]
click at [222, 234] on div "Pipelines 15 Exporters Assets 8 Design tokens 11 Other 3 Custom 6" at bounding box center [238, 418] width 165 height 754
click at [85, 218] on div "Design tokens" at bounding box center [63, 221] width 68 height 13
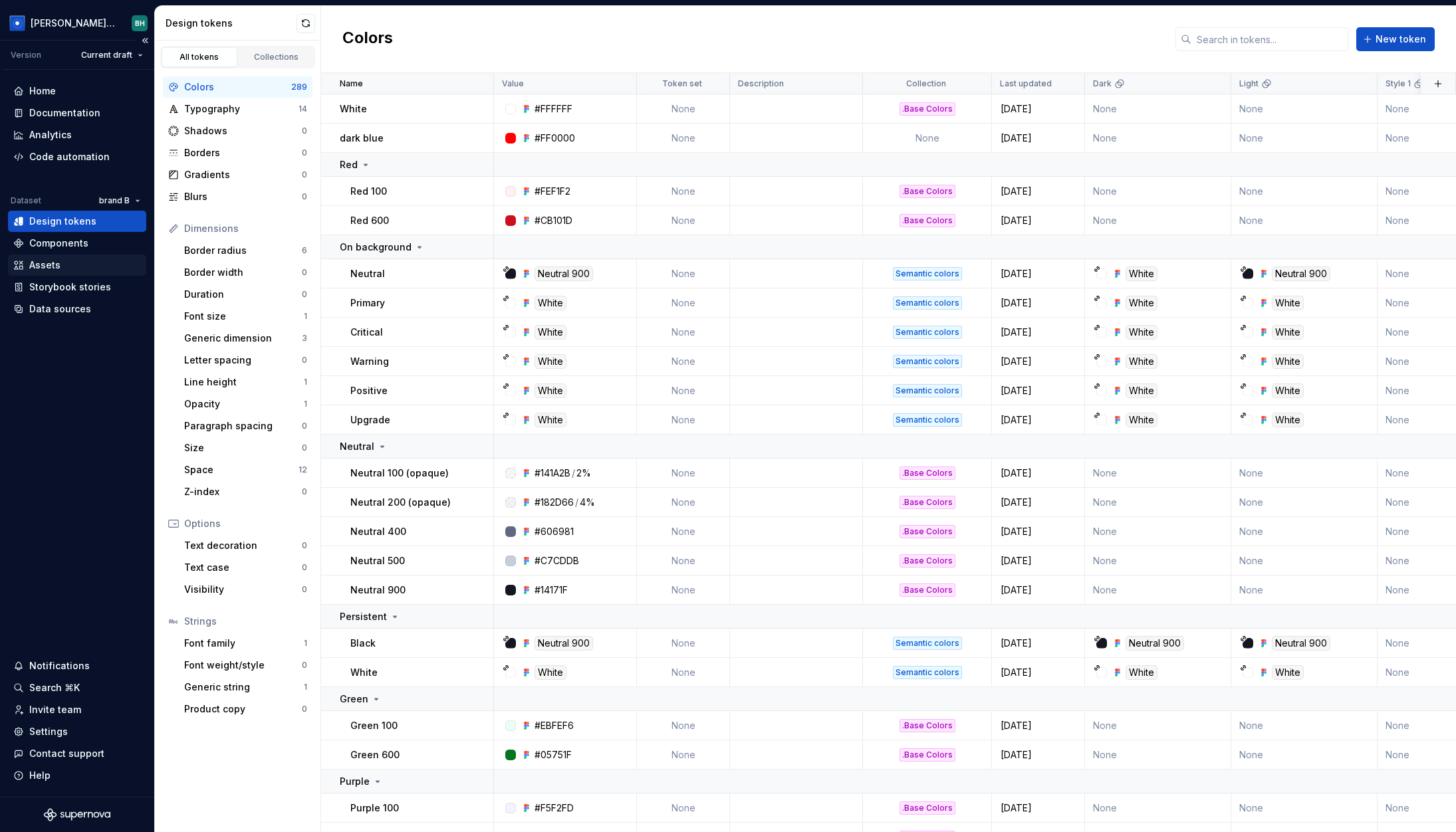
click at [60, 266] on div "Assets" at bounding box center [77, 265] width 128 height 13
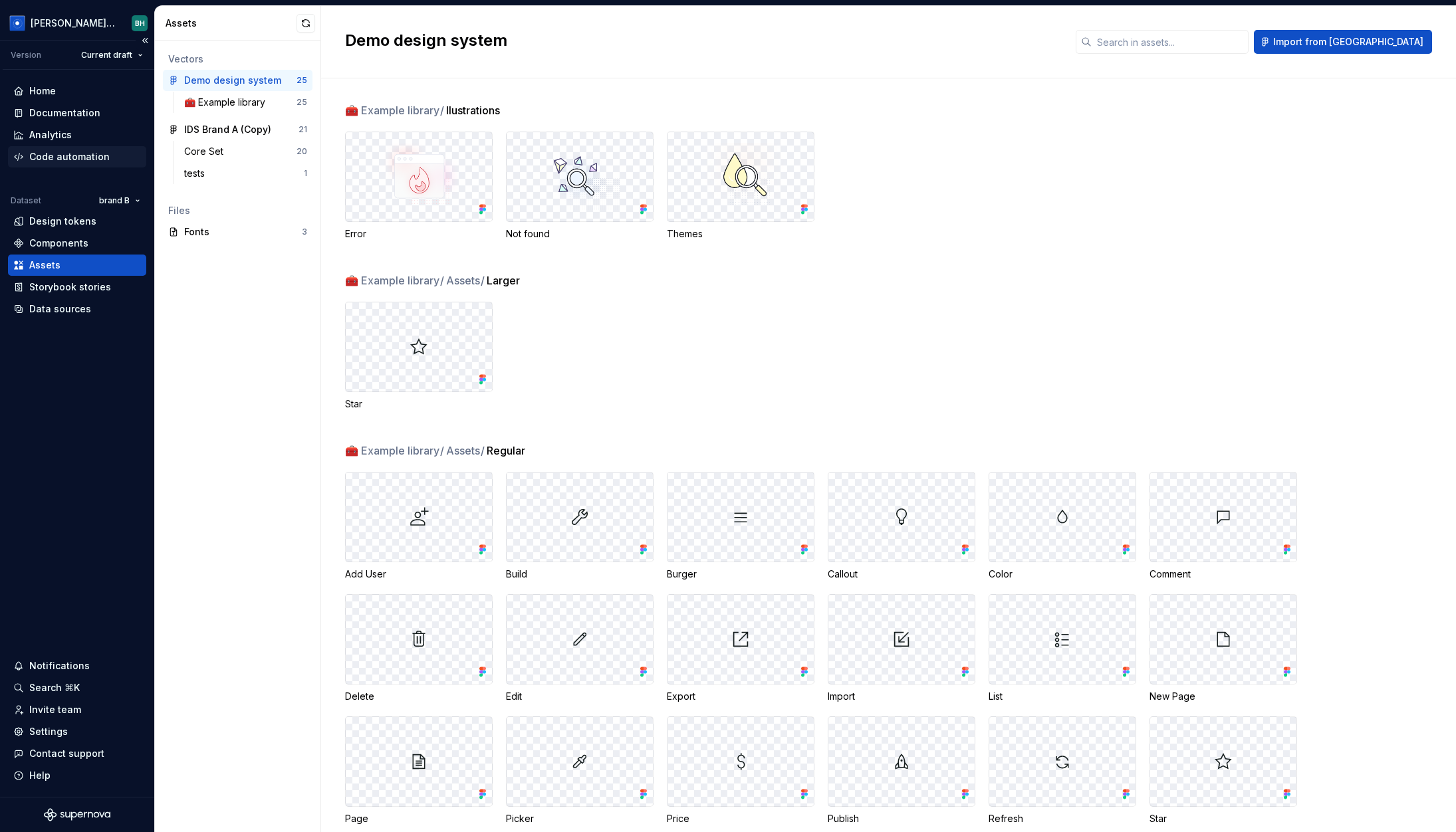
click at [75, 164] on div "Code automation" at bounding box center [77, 156] width 138 height 21
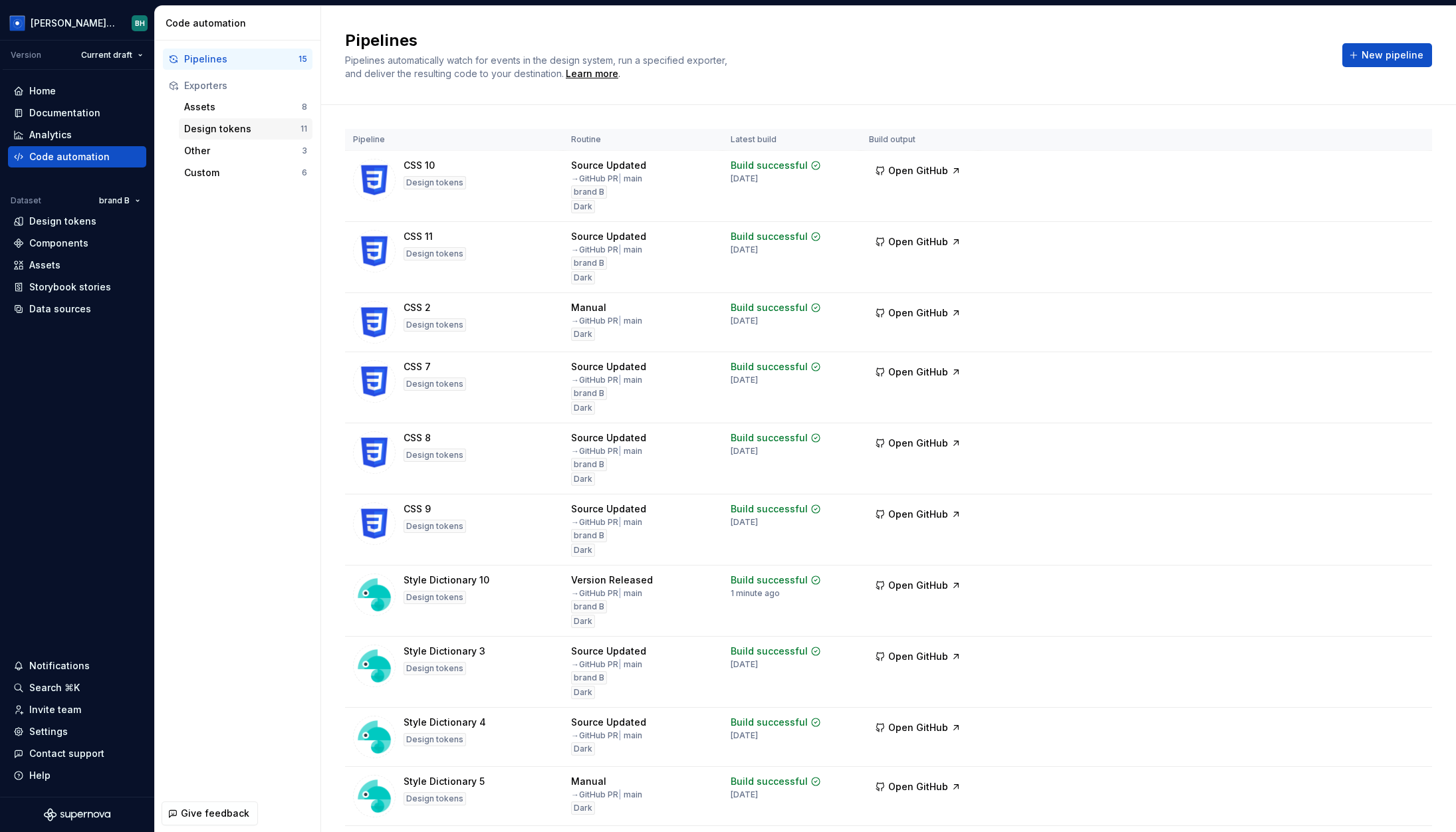
click at [247, 132] on div "Design tokens" at bounding box center [242, 129] width 116 height 13
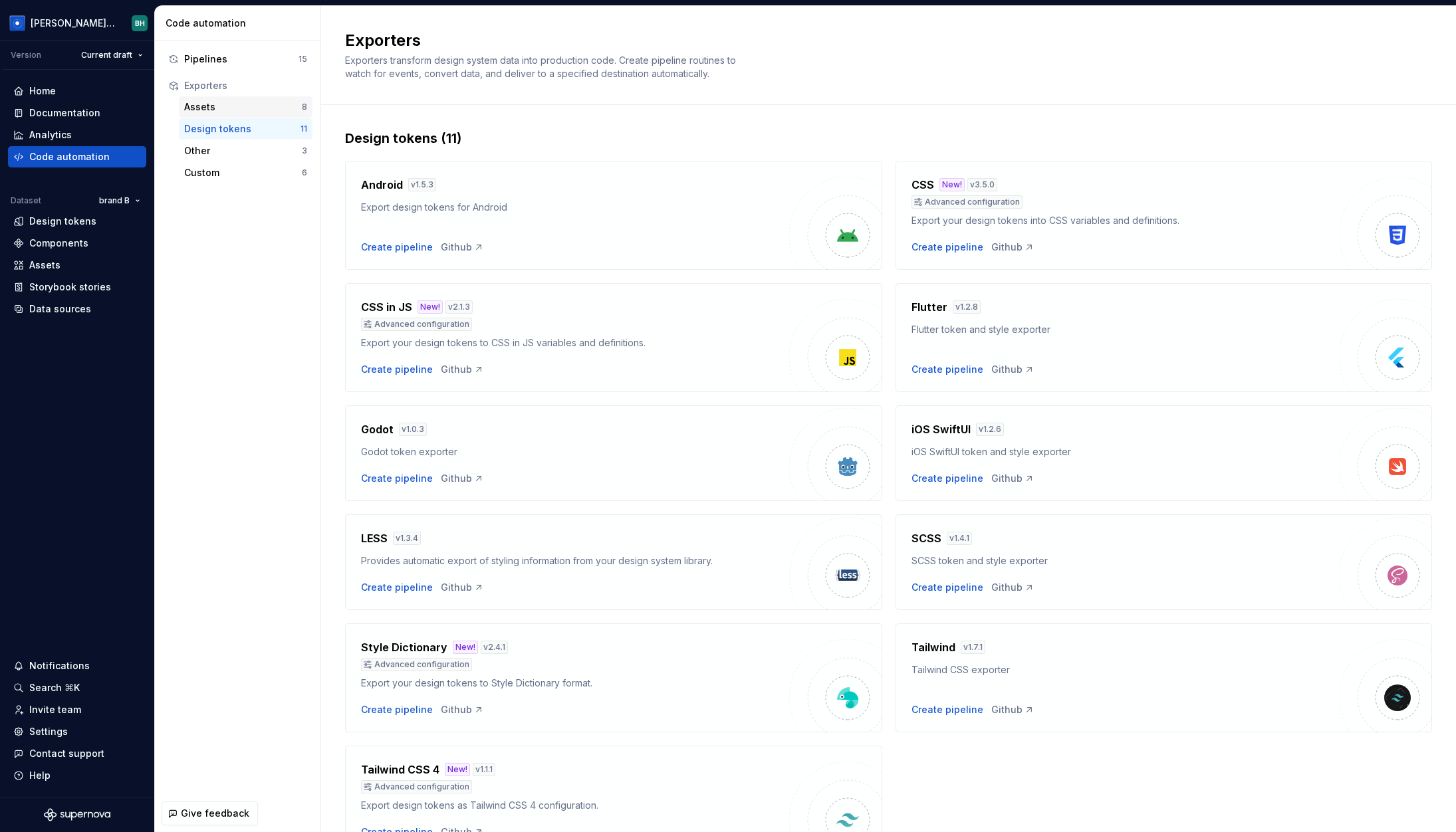
click at [226, 104] on div "Assets" at bounding box center [243, 106] width 118 height 13
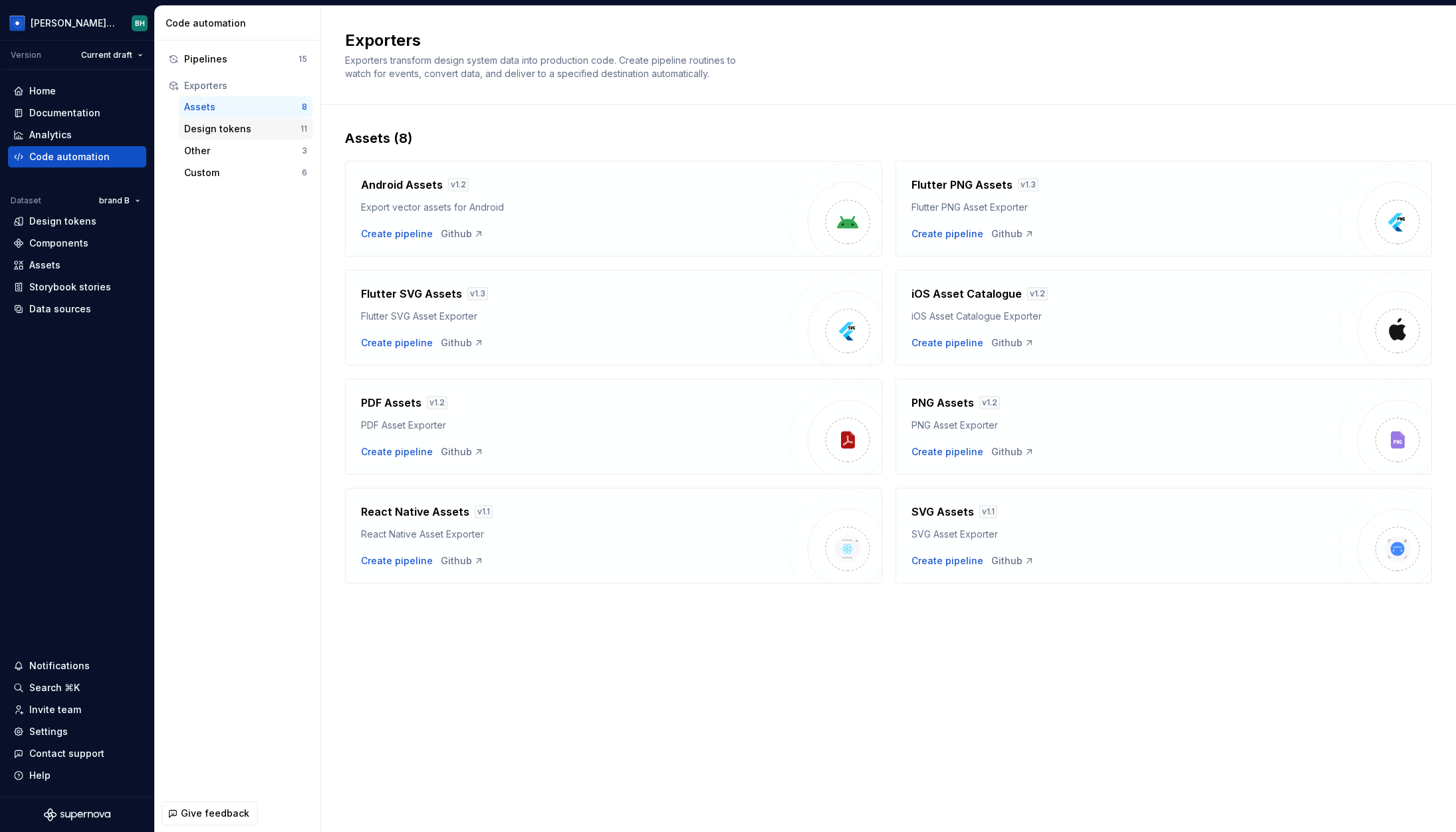
click at [268, 136] on div "Design tokens 11" at bounding box center [245, 129] width 133 height 21
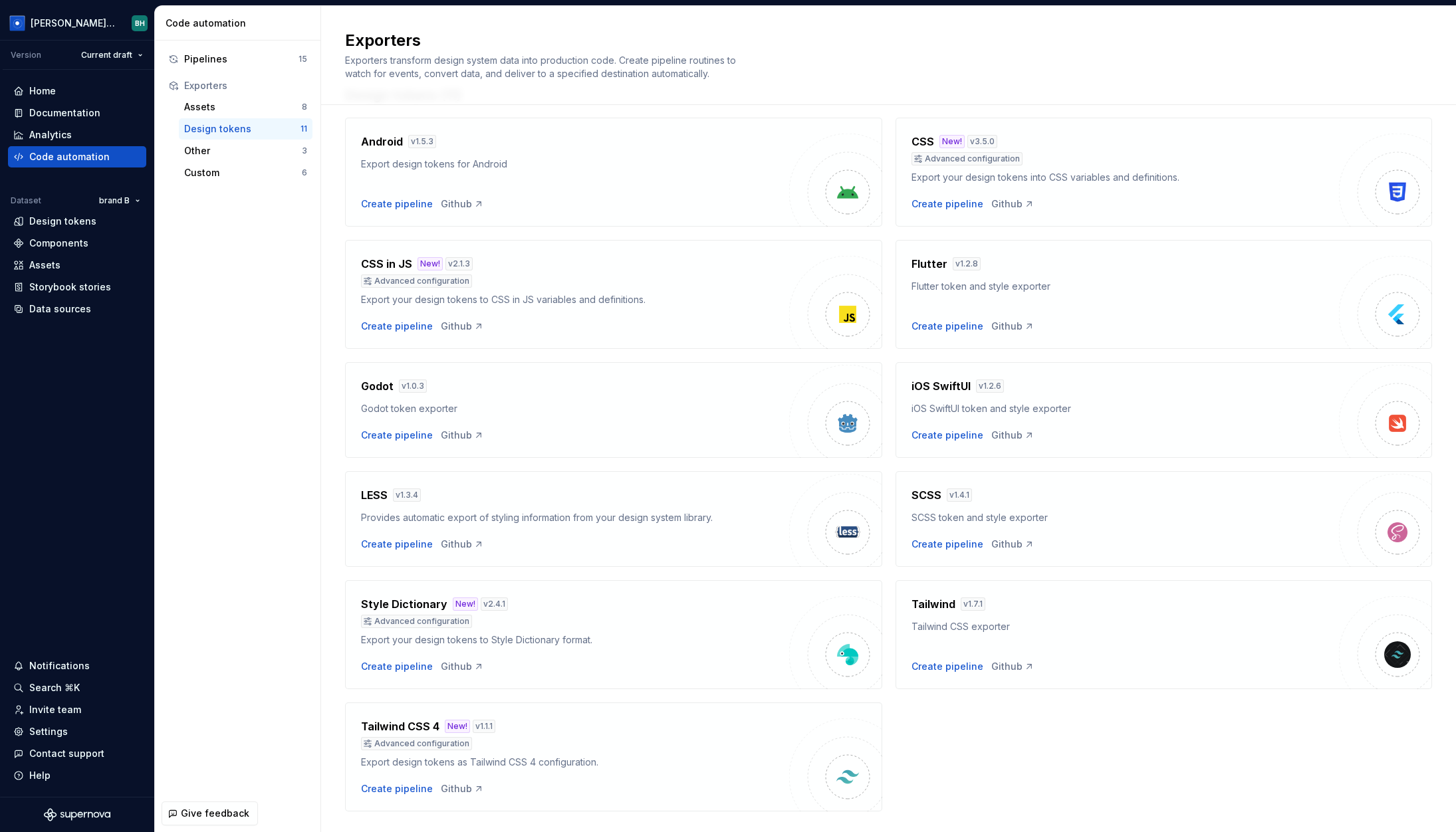
scroll to position [53, 0]
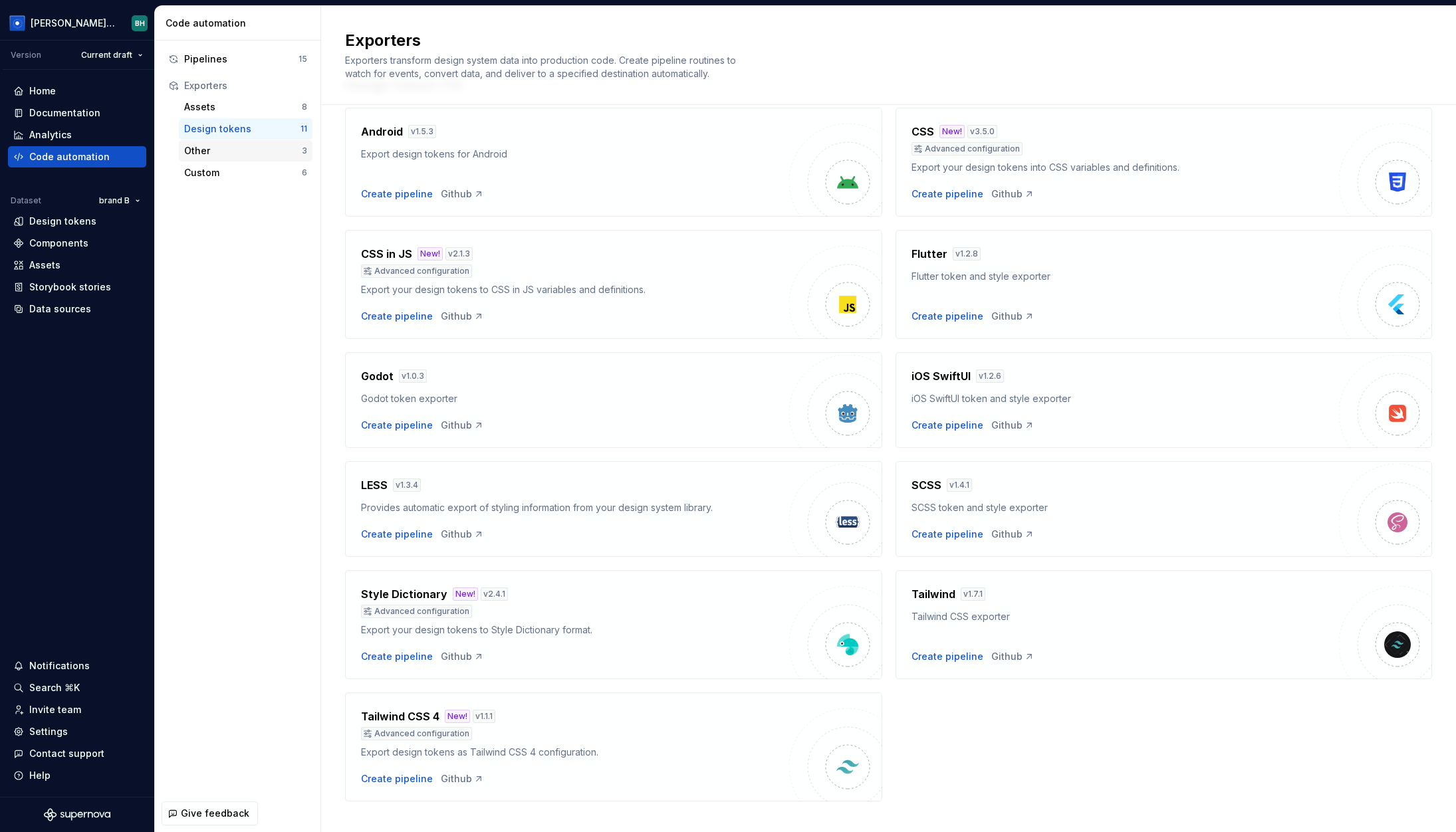
click at [254, 151] on div "Other" at bounding box center [243, 151] width 118 height 13
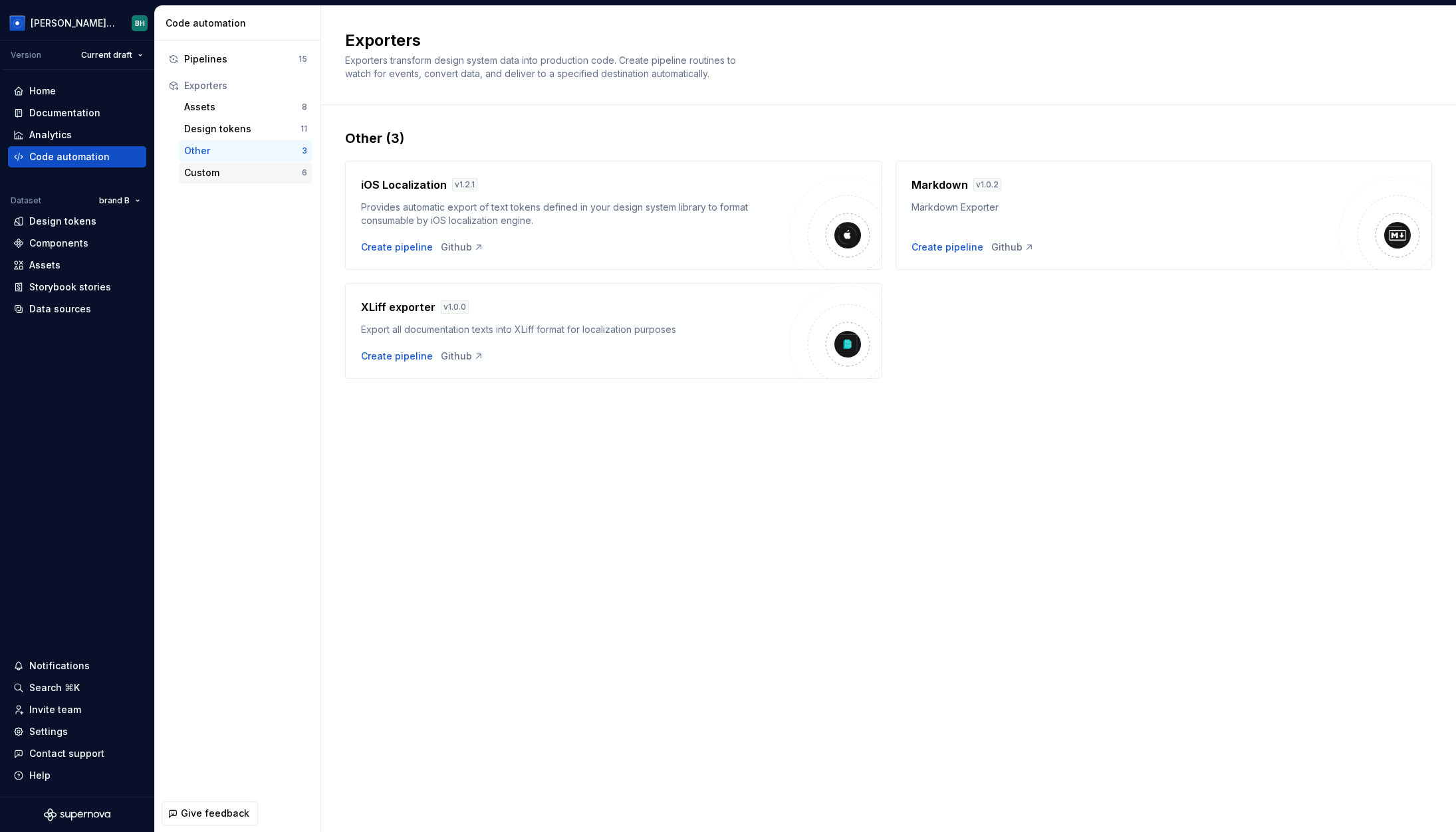
click at [253, 166] on div "Custom" at bounding box center [243, 172] width 118 height 13
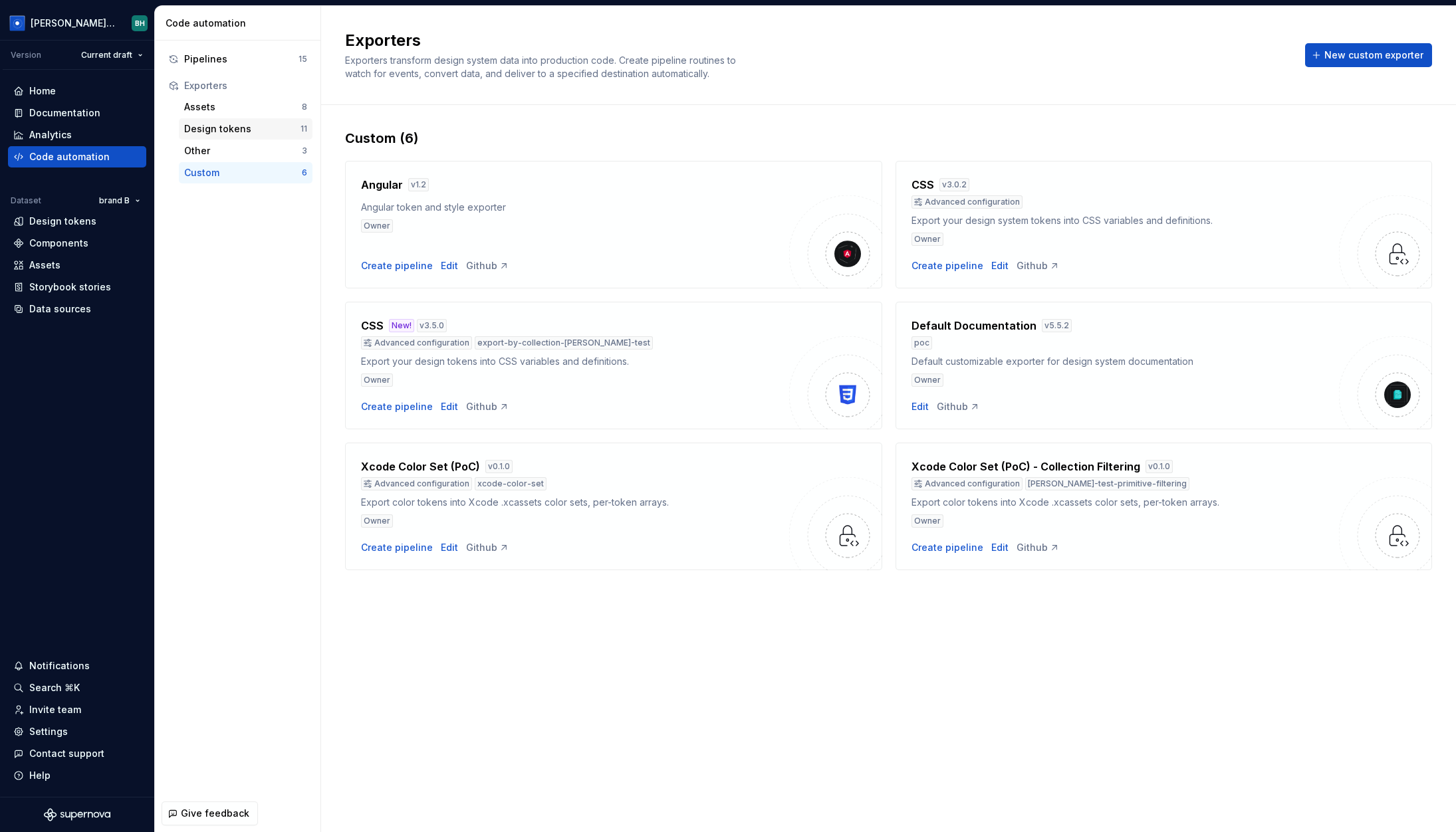
click at [243, 119] on div "Design tokens 11" at bounding box center [245, 129] width 133 height 21
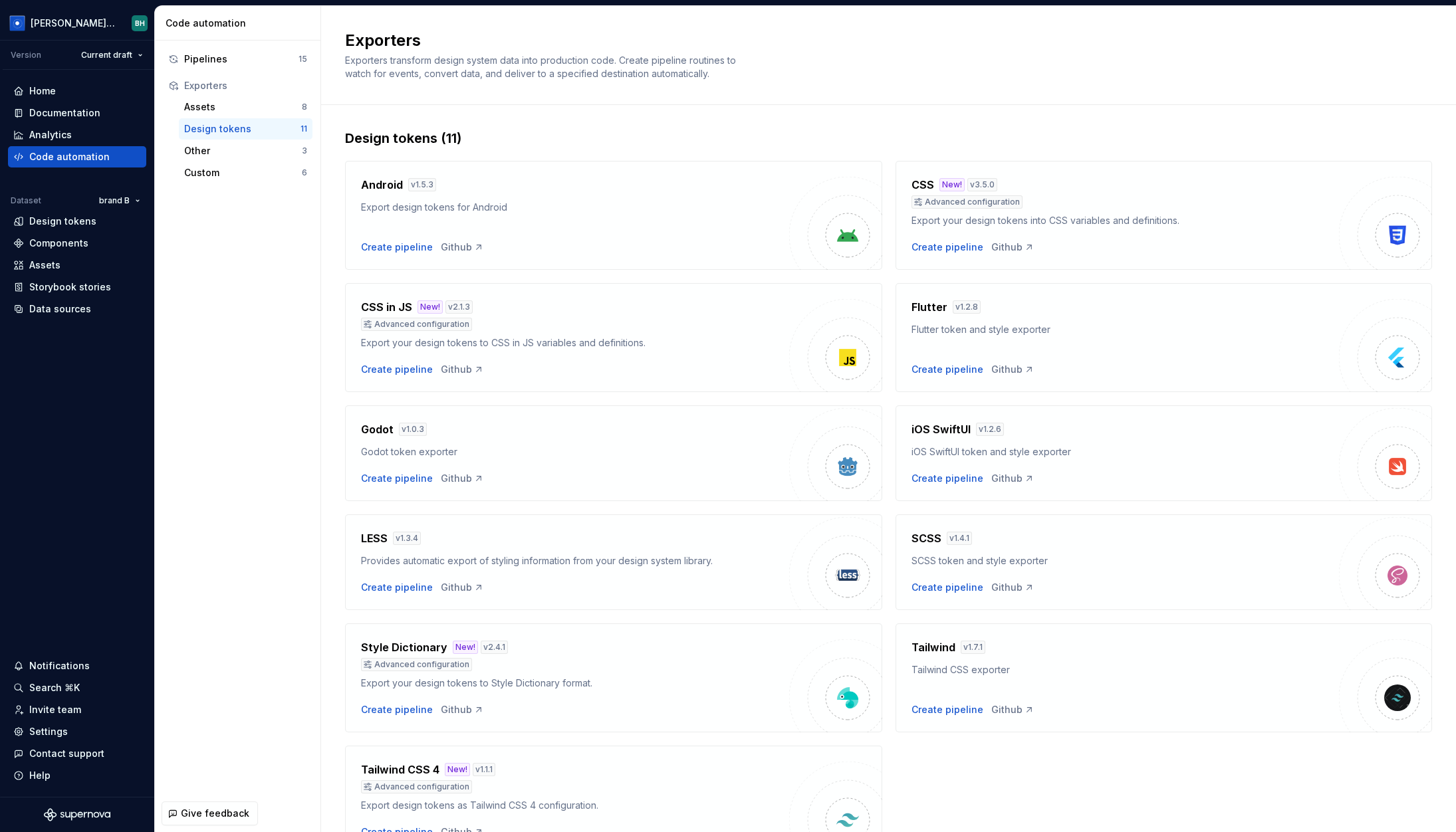
click at [887, 137] on div "Design tokens (11)" at bounding box center [888, 137] width 1087 height 18
click at [331, 164] on div "Design tokens (11) Android v 1.5.3 Export design tokens for Android Create pipe…" at bounding box center [888, 505] width 1135 height 800
click at [83, 112] on div "Documentation" at bounding box center [65, 113] width 71 height 13
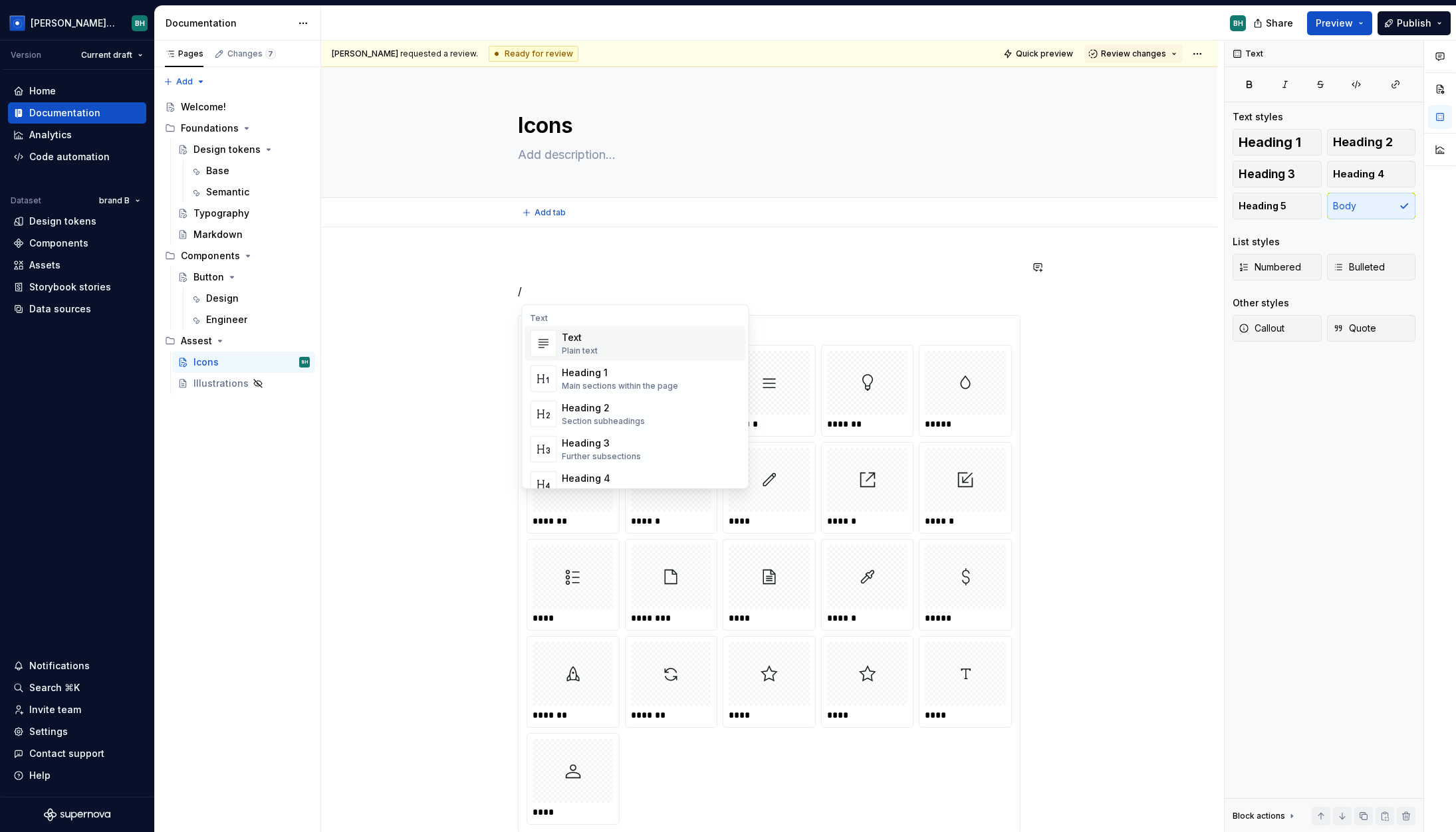
type textarea "*"
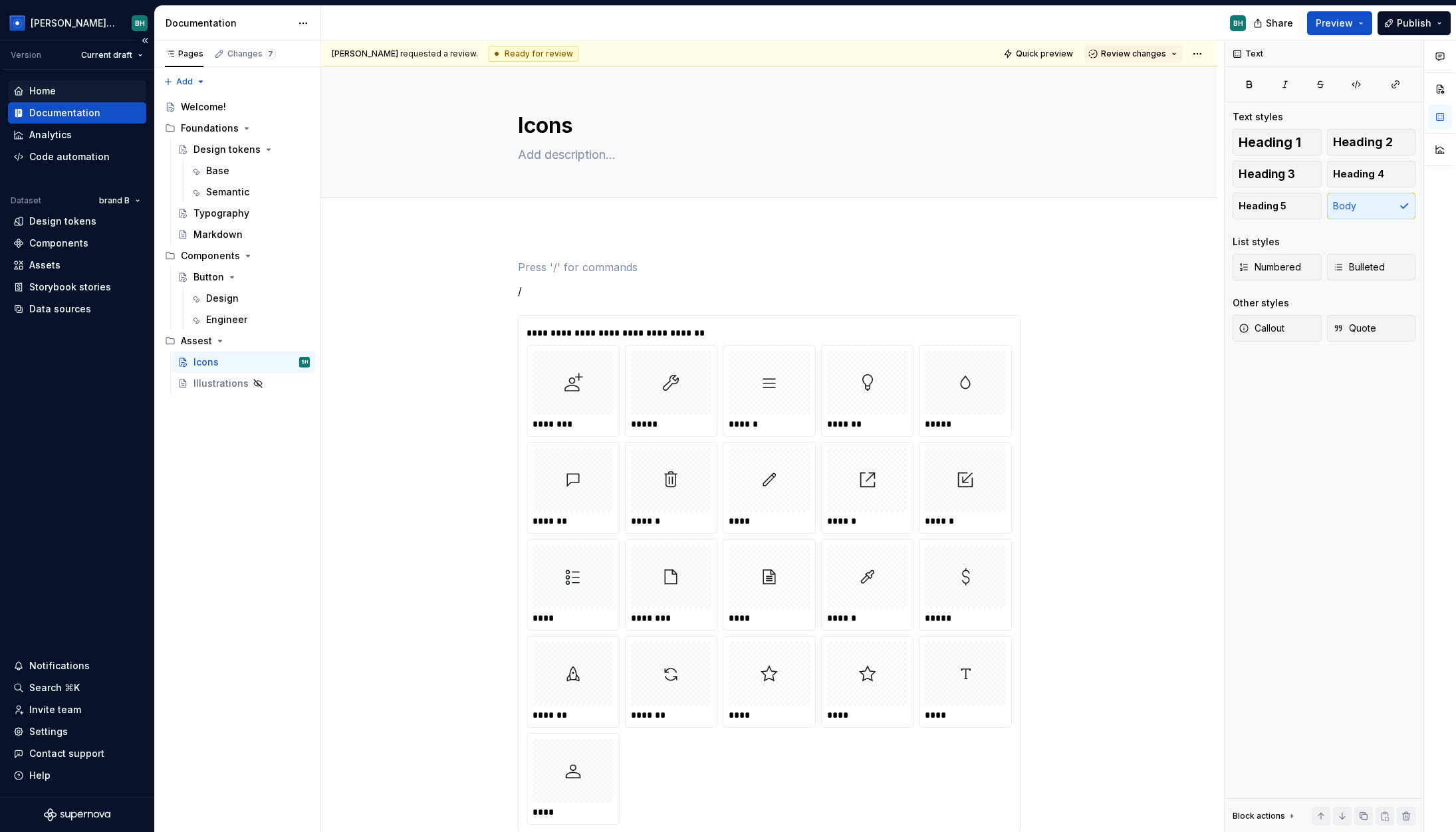
click at [82, 89] on div "Home" at bounding box center [77, 91] width 128 height 13
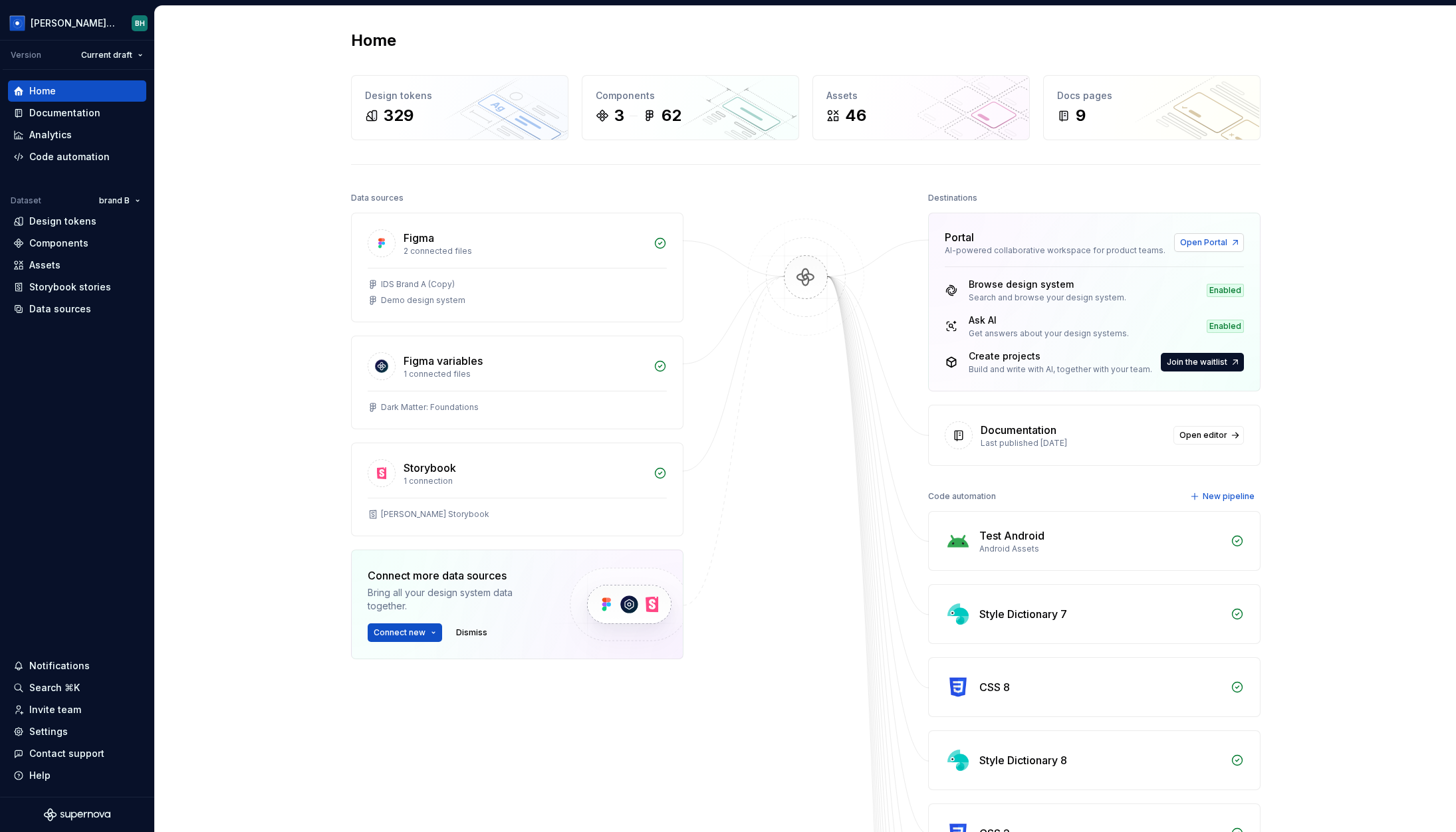
click at [1177, 245] on span "Open Portal" at bounding box center [1203, 242] width 47 height 10
